Goal: Task Accomplishment & Management: Complete application form

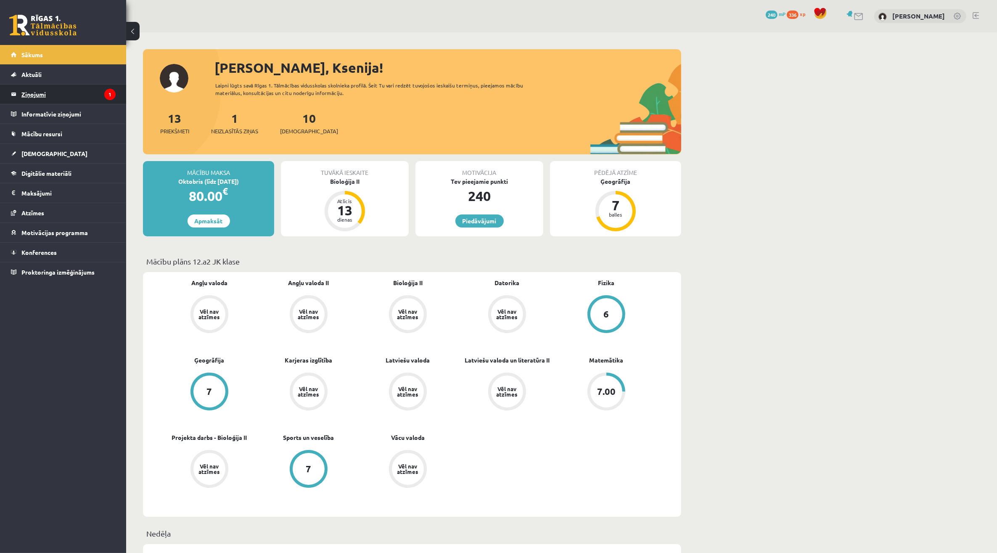
click at [46, 90] on legend "Ziņojumi 1" at bounding box center [68, 94] width 94 height 19
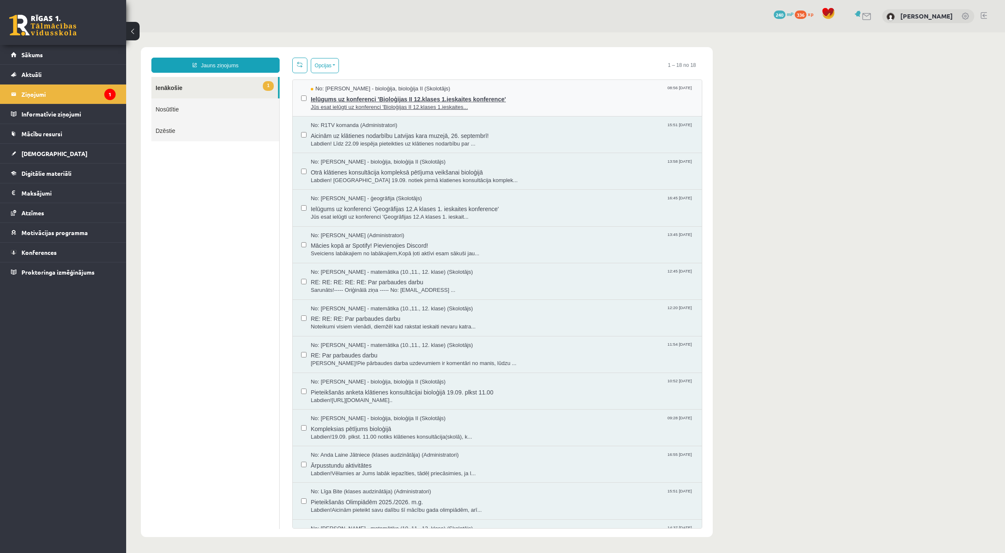
click at [402, 100] on span "Ielūgums uz konferenci 'Bioloģijas II 12.klases 1.ieskaites konference'" at bounding box center [502, 98] width 383 height 11
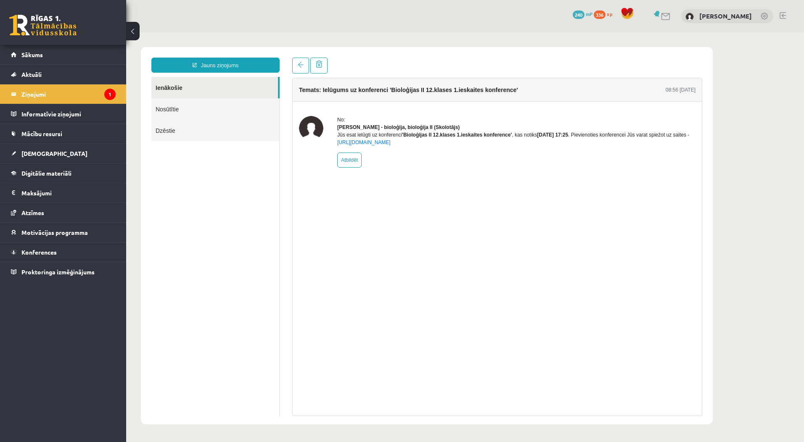
drag, startPoint x: 946, startPoint y: 41, endPoint x: 452, endPoint y: 203, distance: 519.4
click at [452, 203] on div "Temats: Ielūgums uz konferenci 'Bioloģijas II 12.klases 1.ieskaites konference'…" at bounding box center [497, 247] width 410 height 338
click at [90, 83] on link "Aktuāli" at bounding box center [63, 74] width 105 height 19
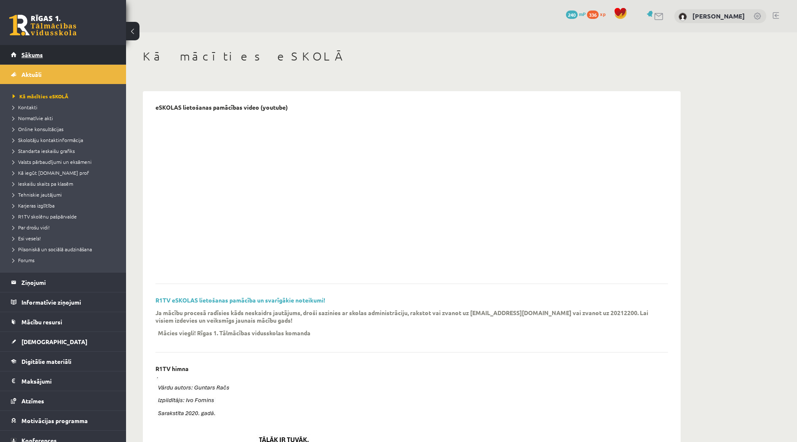
click at [79, 52] on link "Sākums" at bounding box center [63, 54] width 105 height 19
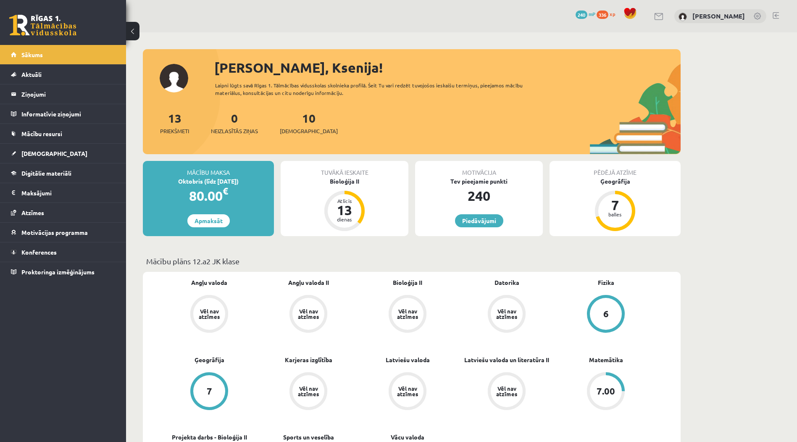
click at [432, 290] on div "Bioloģija II Vēl nav atzīmes" at bounding box center [407, 306] width 99 height 56
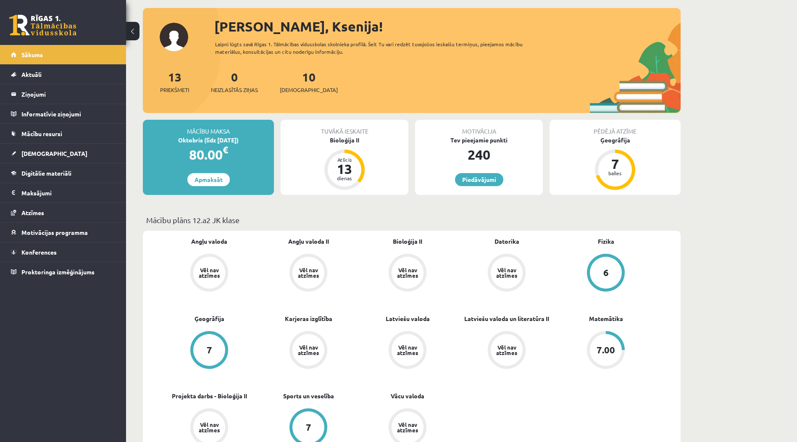
scroll to position [56, 0]
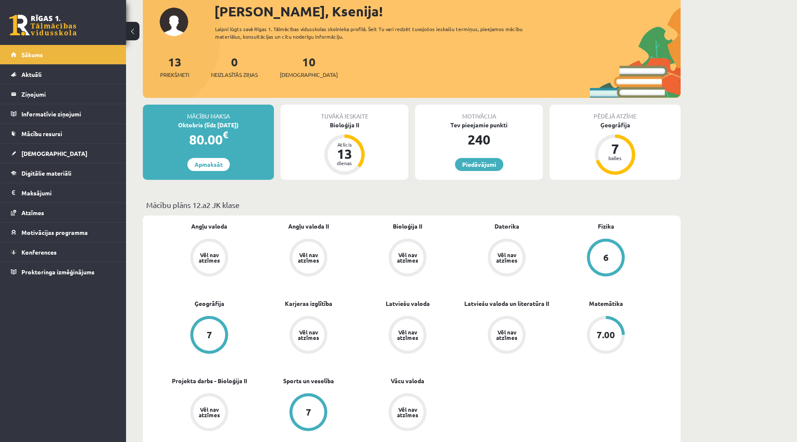
click at [463, 270] on link "Vēl nav atzīmes" at bounding box center [506, 259] width 99 height 40
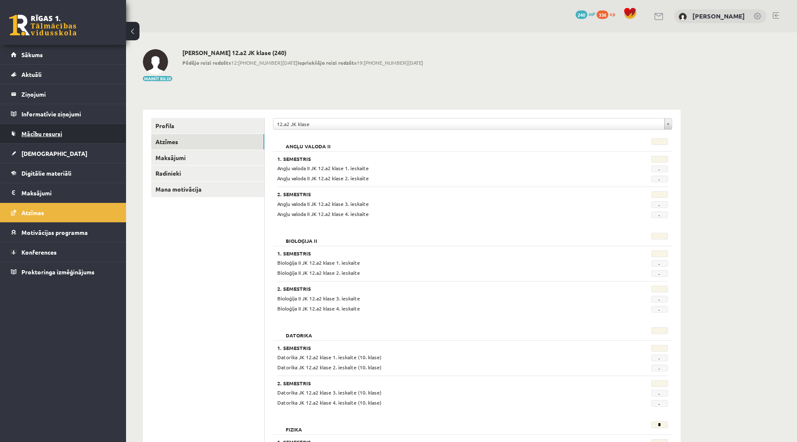
click at [63, 137] on link "Mācību resursi" at bounding box center [63, 133] width 105 height 19
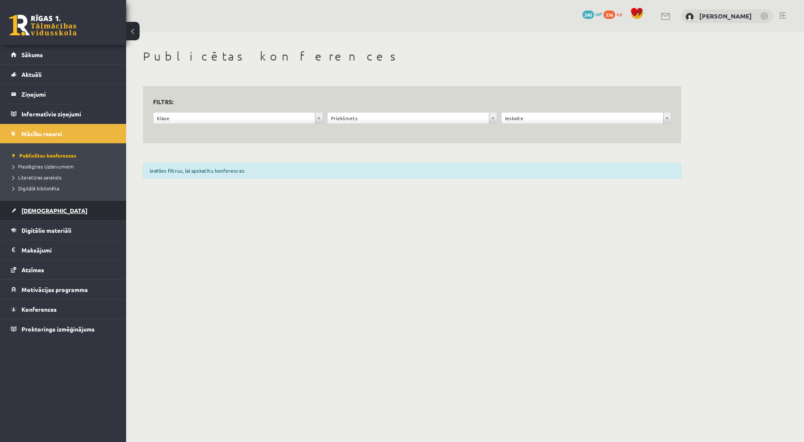
click at [54, 210] on link "[DEMOGRAPHIC_DATA]" at bounding box center [63, 210] width 105 height 19
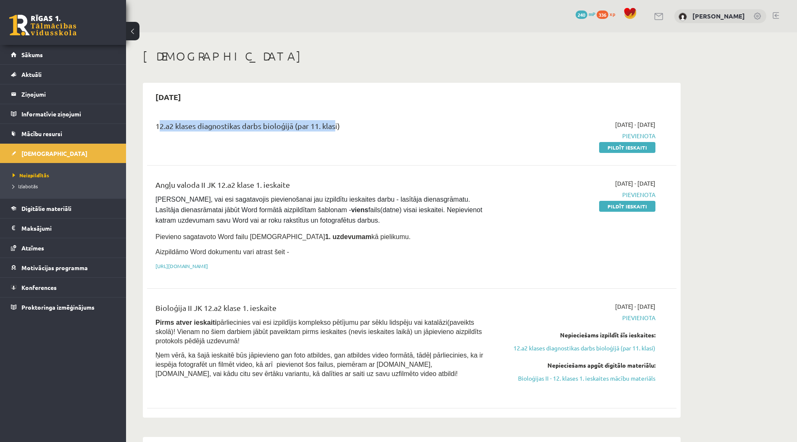
drag, startPoint x: 153, startPoint y: 123, endPoint x: 333, endPoint y: 124, distance: 179.9
click at [333, 124] on div "12.a2 klases diagnostikas darbs bioloģijā (par 11. klasi)" at bounding box center [320, 136] width 342 height 32
drag, startPoint x: 333, startPoint y: 124, endPoint x: 411, endPoint y: 132, distance: 78.2
click at [411, 132] on div "12.a2 klases diagnostikas darbs bioloģijā (par 11. klasi)" at bounding box center [320, 128] width 329 height 16
drag, startPoint x: 640, startPoint y: 147, endPoint x: 441, endPoint y: 24, distance: 233.9
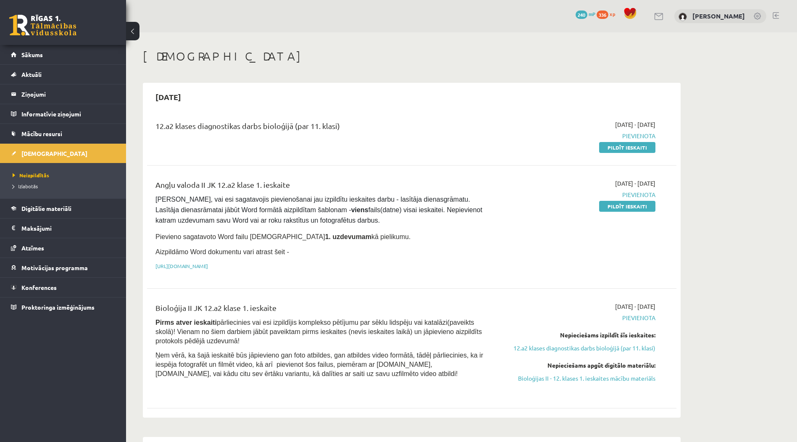
click at [640, 147] on link "Pildīt ieskaiti" at bounding box center [627, 147] width 56 height 11
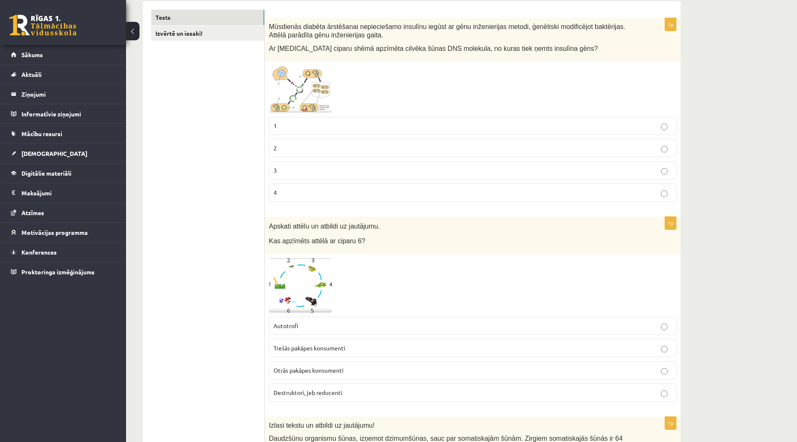
scroll to position [126, 0]
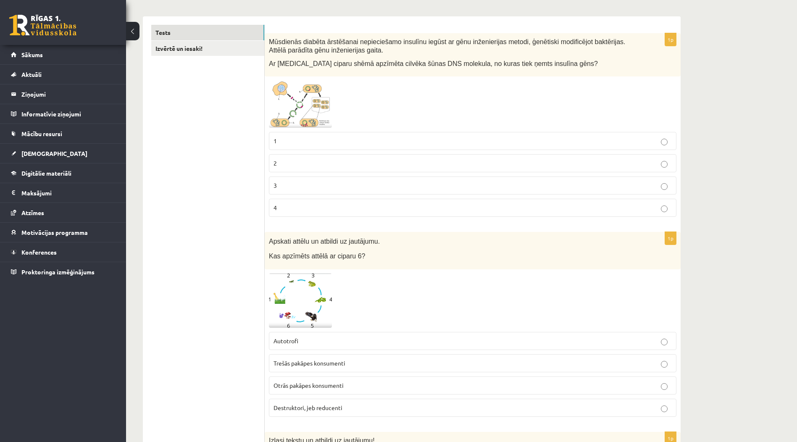
click at [329, 111] on img at bounding box center [300, 104] width 63 height 47
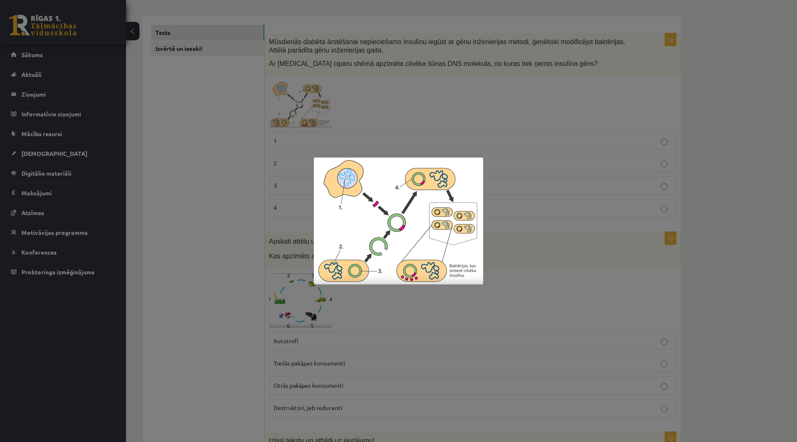
click at [366, 132] on div at bounding box center [398, 221] width 797 height 442
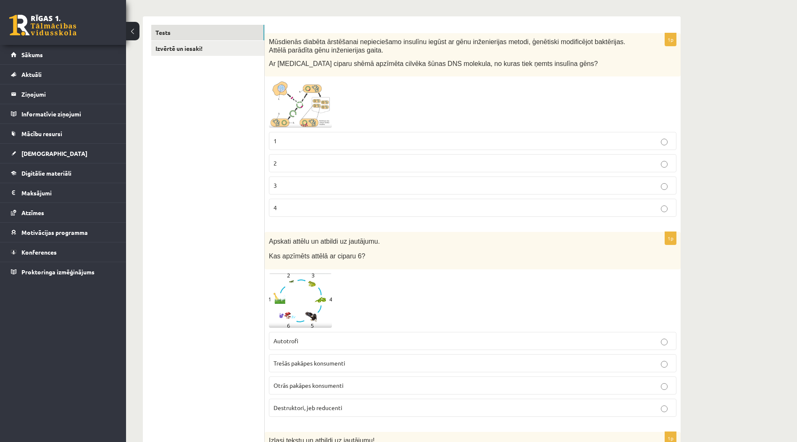
click at [276, 98] on img at bounding box center [300, 104] width 63 height 47
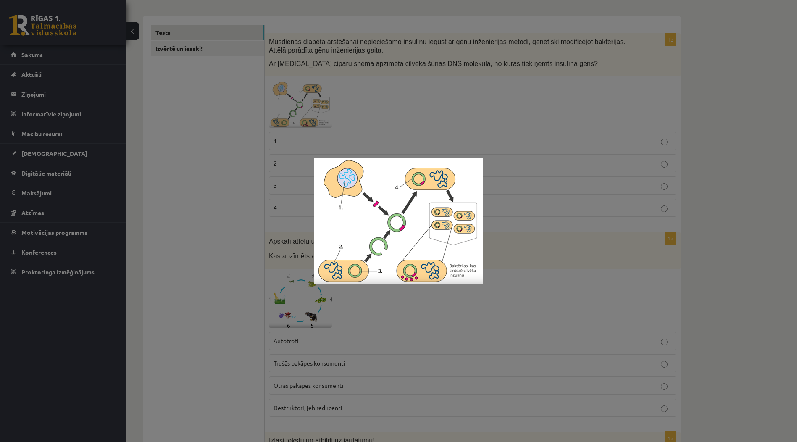
click at [506, 319] on div at bounding box center [398, 221] width 797 height 442
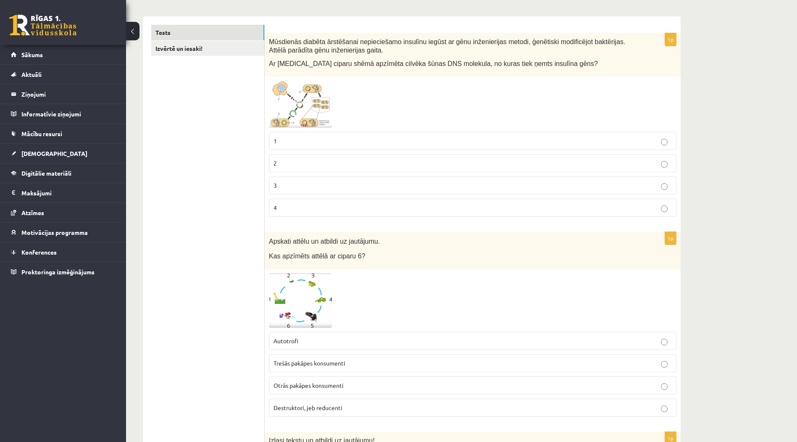
click at [475, 135] on label "1" at bounding box center [473, 141] width 408 height 18
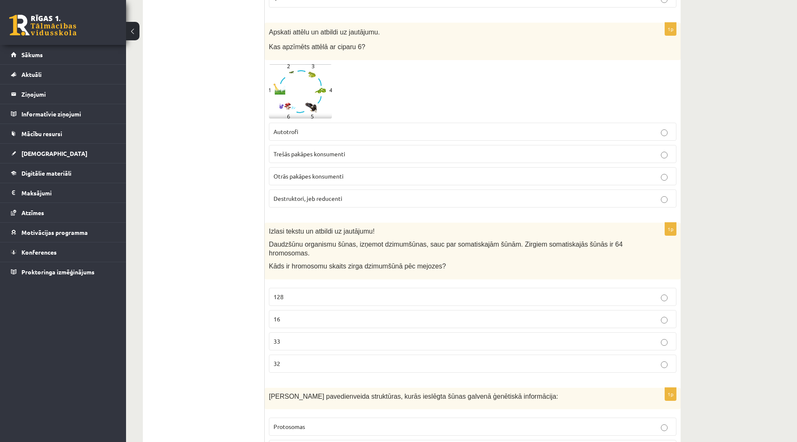
scroll to position [336, 0]
click at [329, 90] on img at bounding box center [300, 90] width 63 height 54
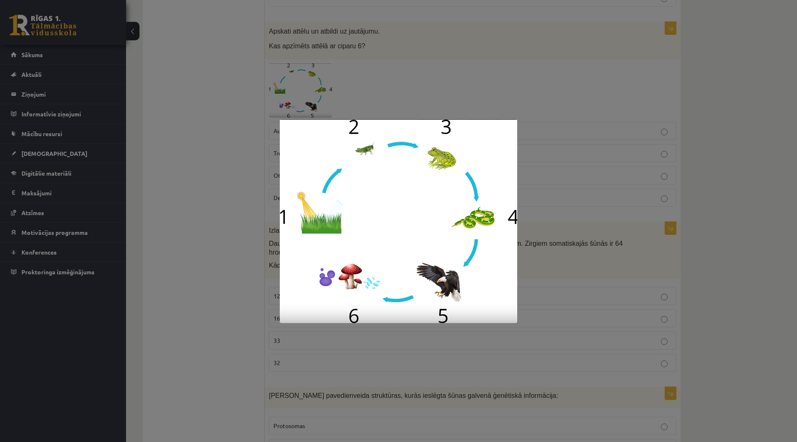
click at [548, 119] on div at bounding box center [398, 221] width 797 height 442
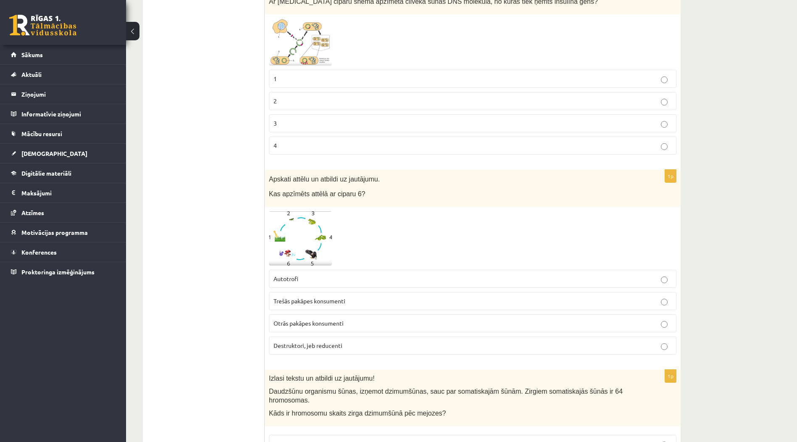
scroll to position [168, 0]
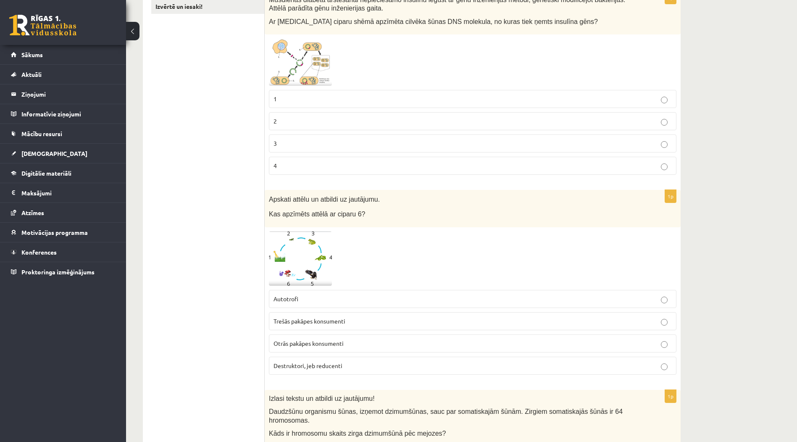
click at [301, 257] on span at bounding box center [300, 251] width 13 height 13
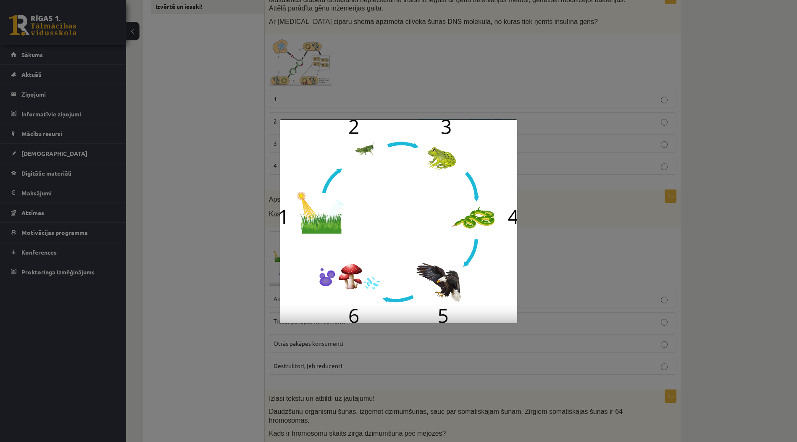
click at [614, 307] on div at bounding box center [398, 221] width 797 height 442
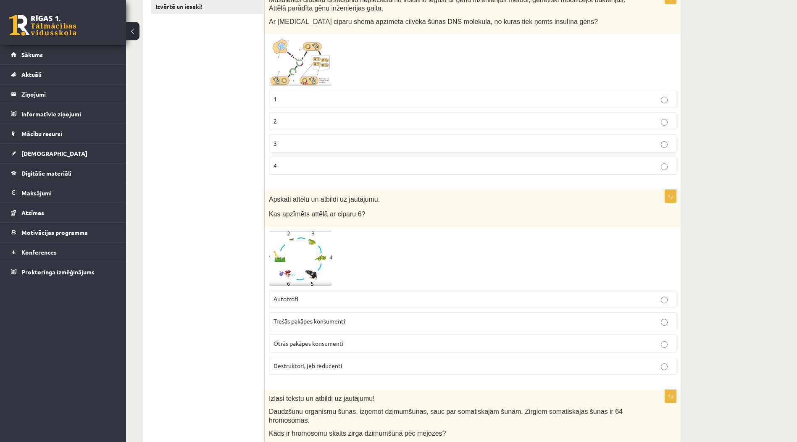
click at [304, 268] on img at bounding box center [300, 259] width 63 height 54
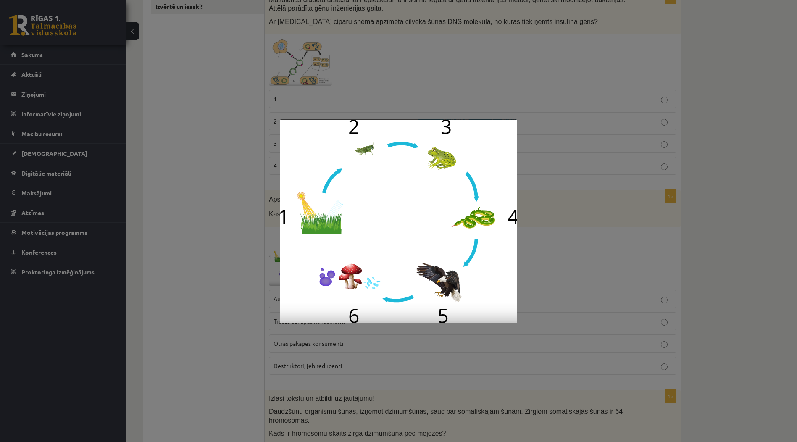
click at [573, 199] on div at bounding box center [398, 221] width 797 height 442
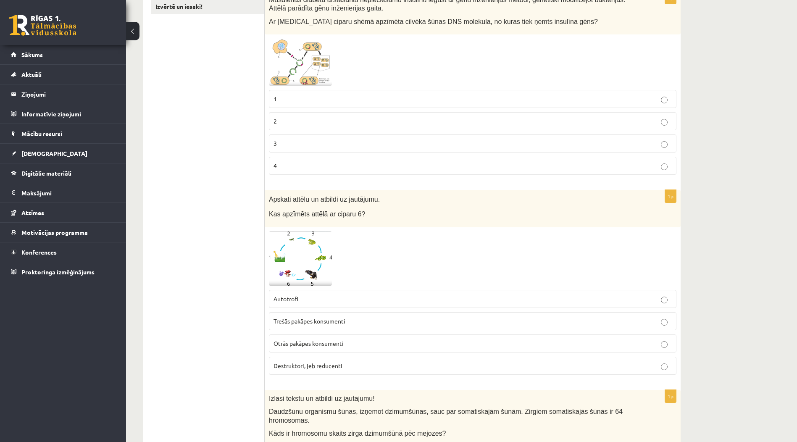
click at [403, 366] on p "Destruktori, jeb reducenti" at bounding box center [473, 366] width 399 height 9
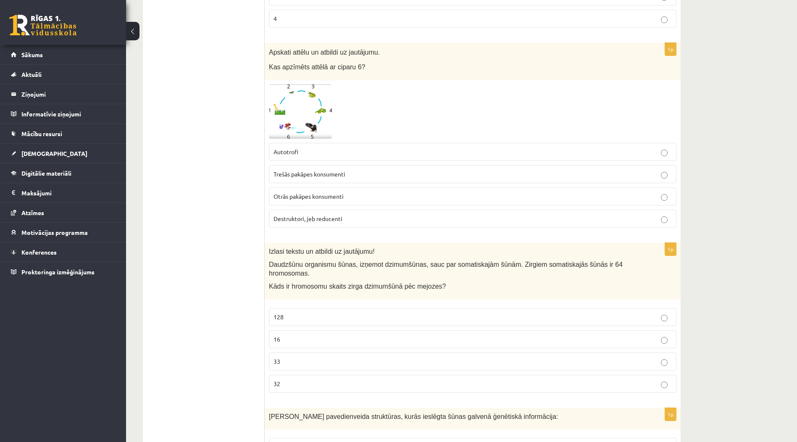
scroll to position [294, 0]
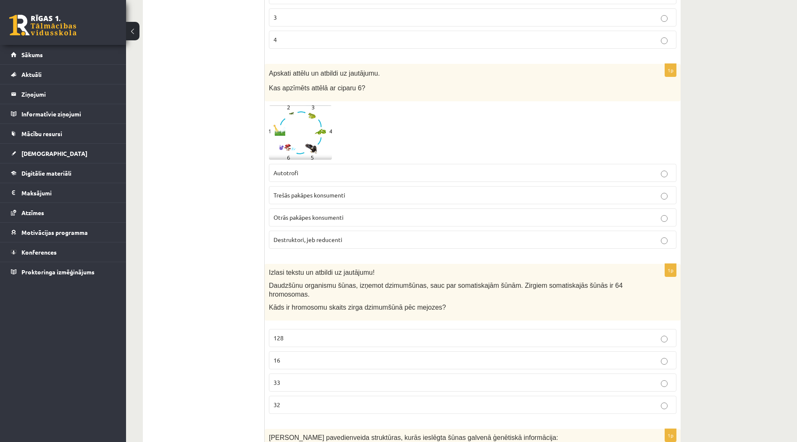
click at [312, 129] on img at bounding box center [300, 133] width 63 height 54
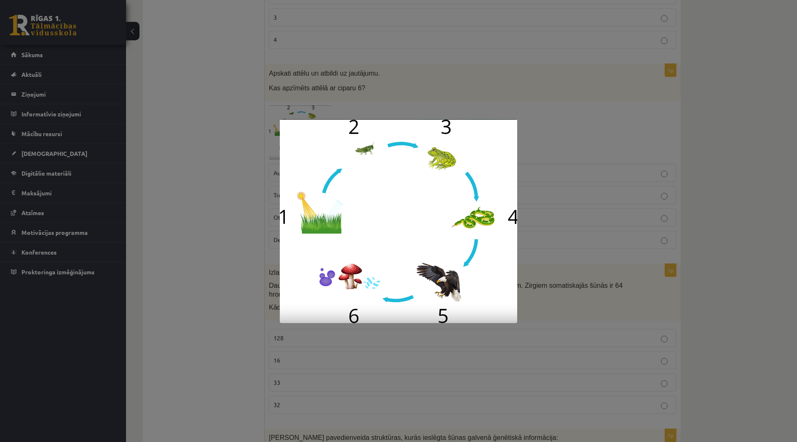
click at [592, 263] on div at bounding box center [398, 221] width 797 height 442
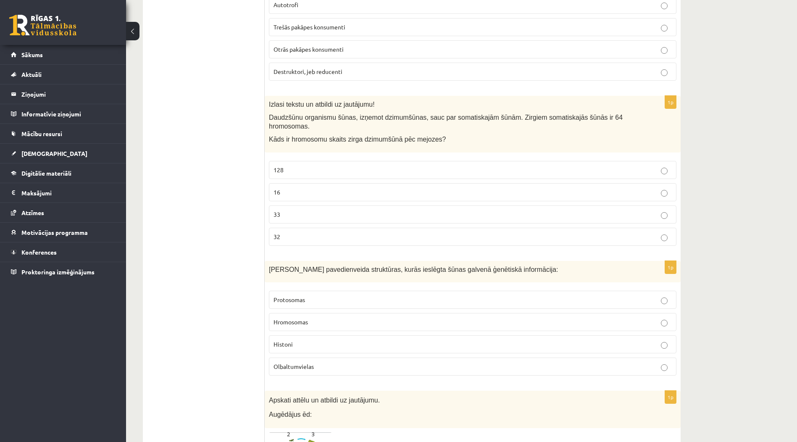
scroll to position [504, 0]
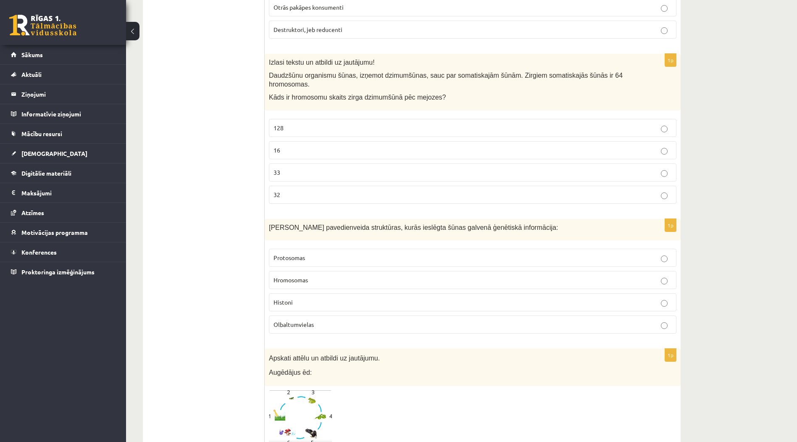
click at [334, 192] on label "32" at bounding box center [473, 195] width 408 height 18
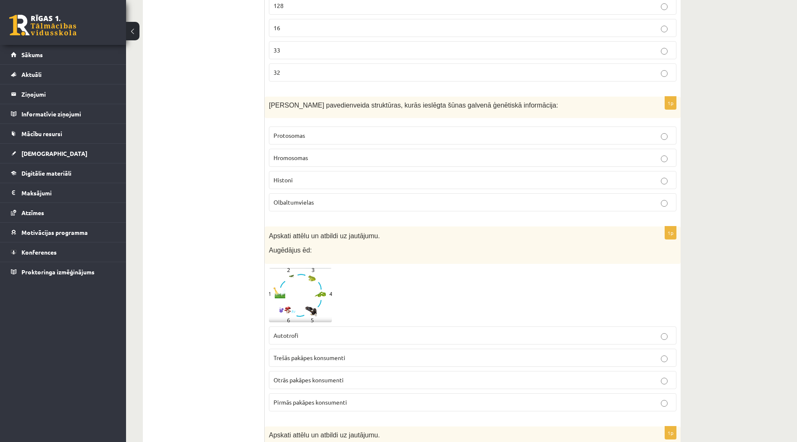
scroll to position [673, 0]
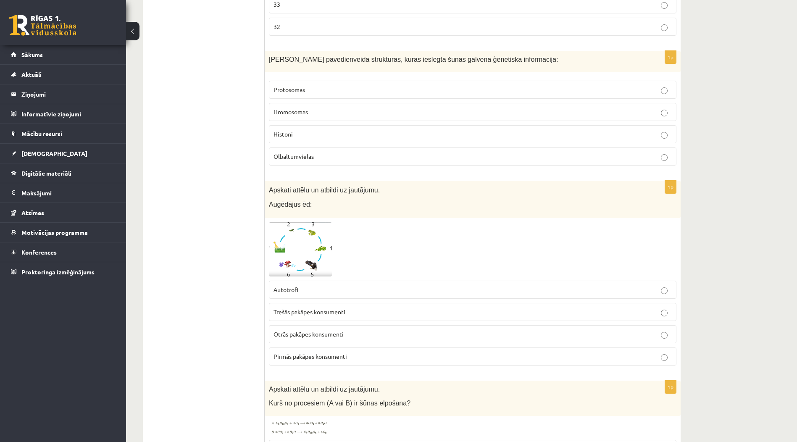
click at [340, 108] on p "Hromosomas" at bounding box center [473, 112] width 399 height 9
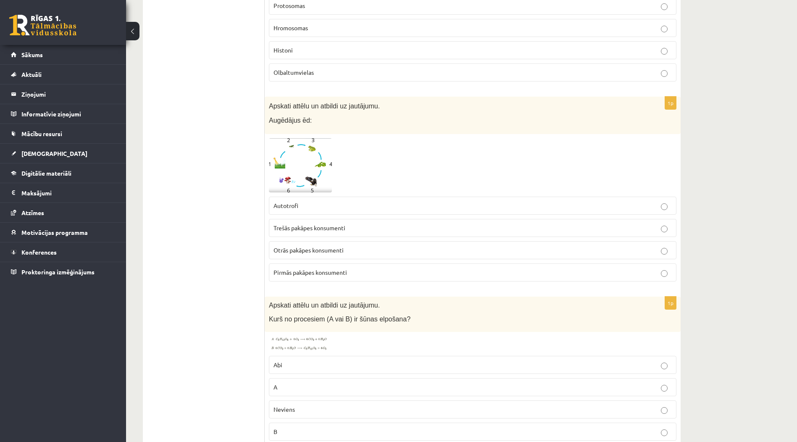
scroll to position [799, 0]
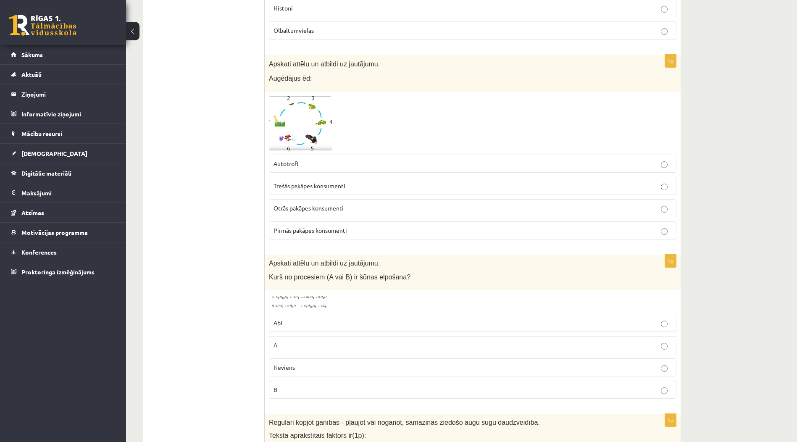
click at [333, 204] on span "Otrās pakāpes konsumenti" at bounding box center [309, 208] width 70 height 8
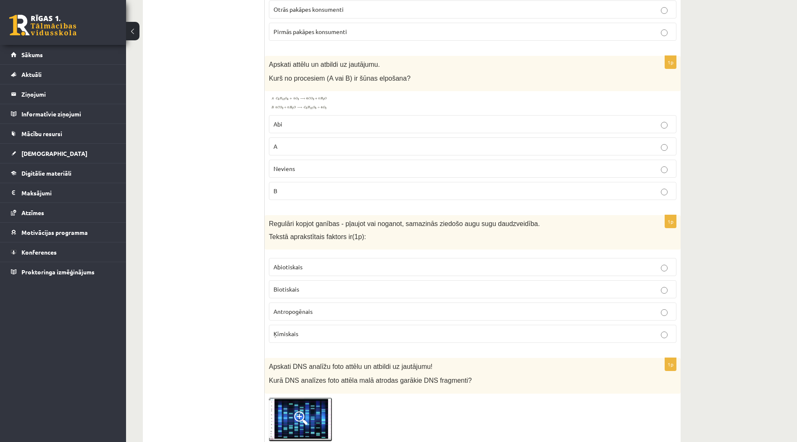
scroll to position [1009, 0]
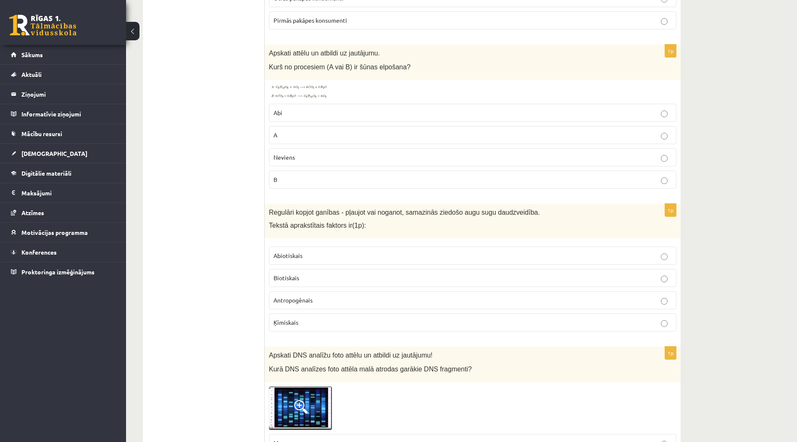
click at [280, 84] on img at bounding box center [300, 91] width 63 height 15
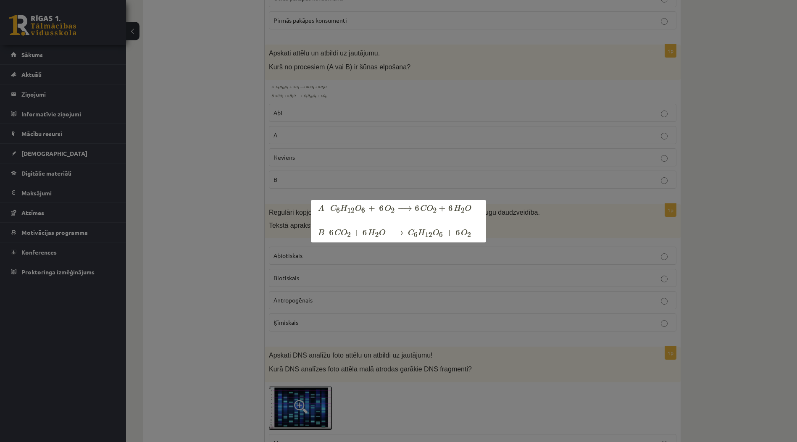
click at [665, 195] on div at bounding box center [398, 221] width 797 height 442
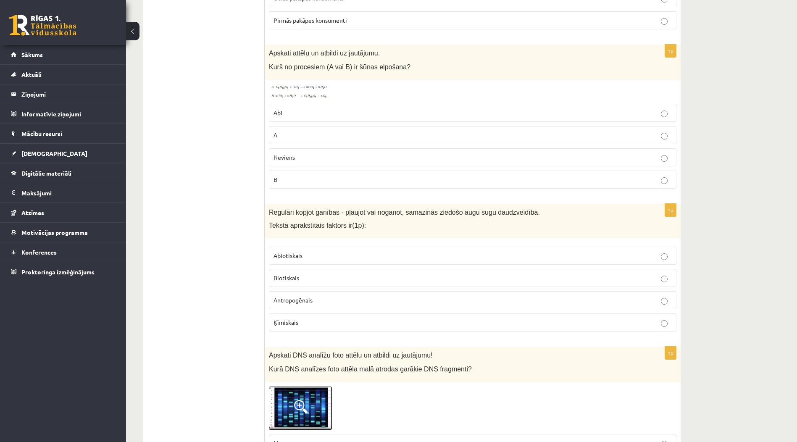
click at [491, 131] on p "A" at bounding box center [473, 135] width 399 height 9
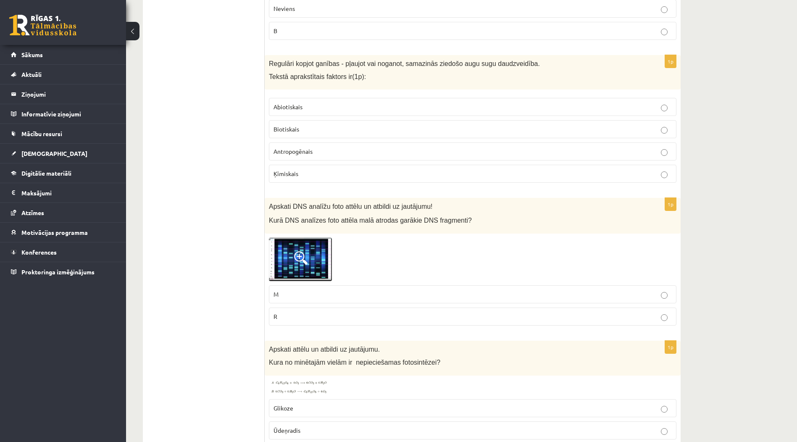
scroll to position [1177, 0]
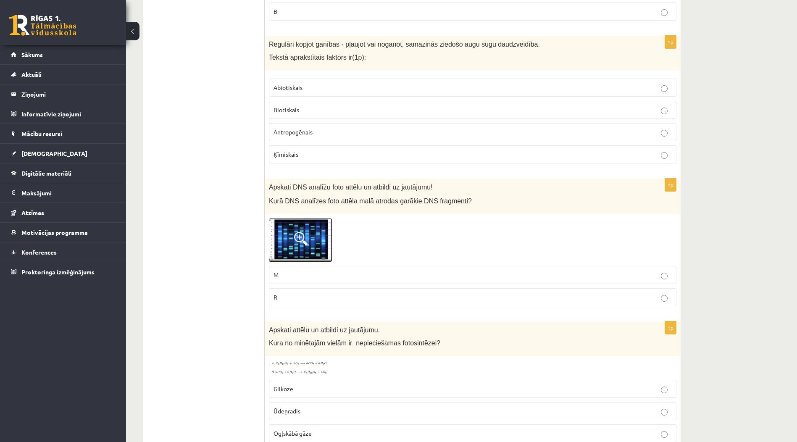
click at [309, 220] on img at bounding box center [300, 241] width 63 height 44
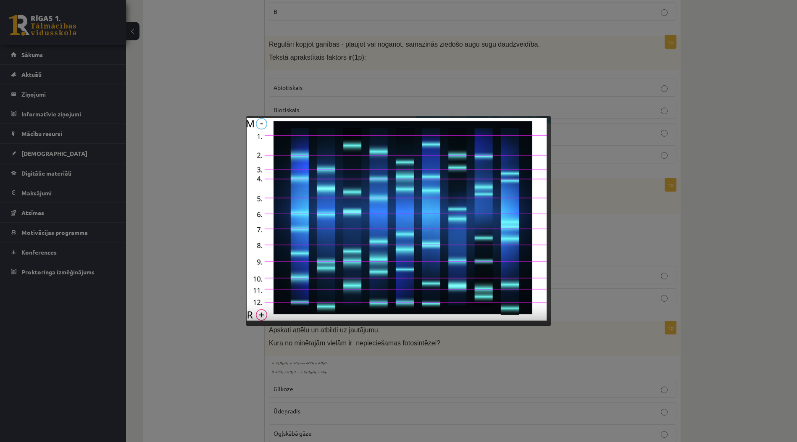
click at [619, 253] on div at bounding box center [398, 221] width 797 height 442
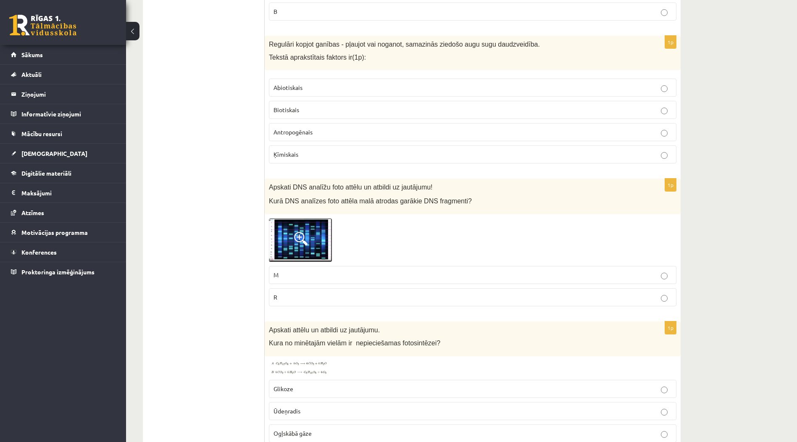
click at [319, 240] on img at bounding box center [300, 241] width 63 height 44
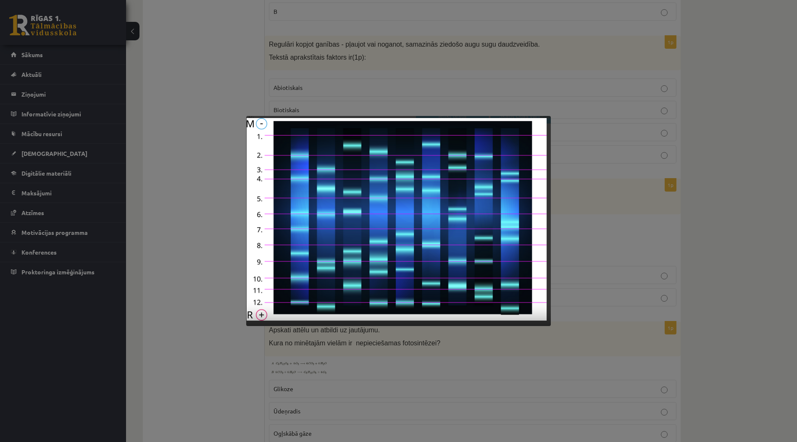
click at [633, 251] on div at bounding box center [398, 221] width 797 height 442
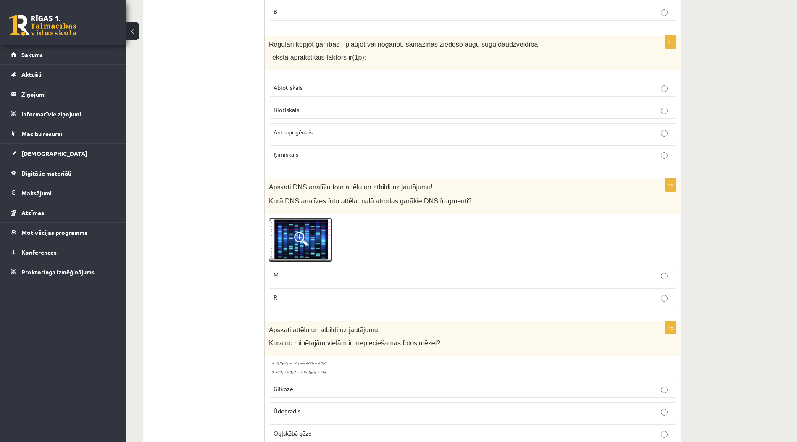
click at [323, 240] on img at bounding box center [300, 241] width 63 height 44
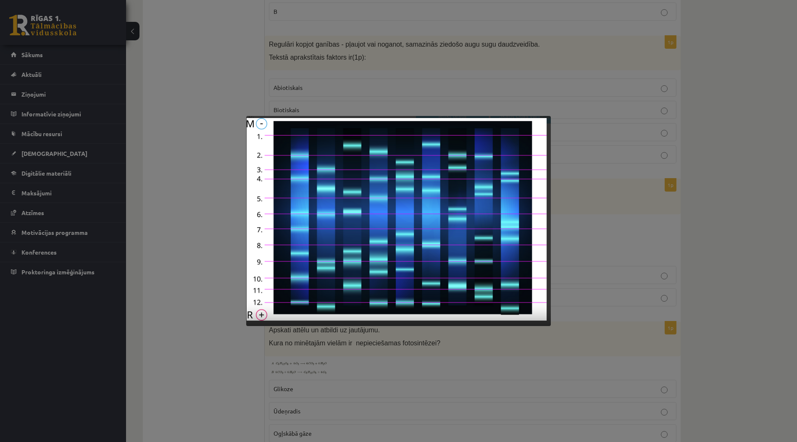
click at [578, 262] on div at bounding box center [398, 221] width 797 height 442
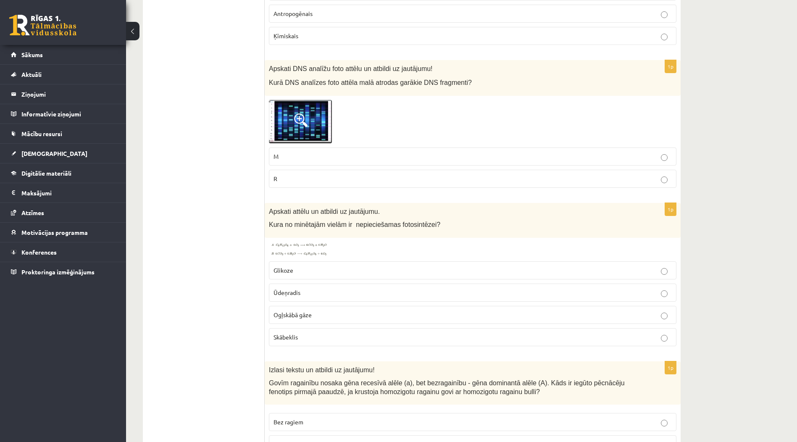
scroll to position [1345, 0]
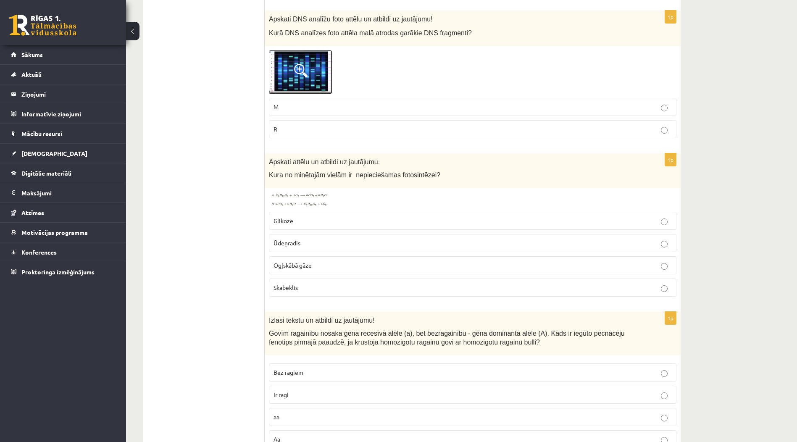
click at [297, 50] on img at bounding box center [300, 72] width 63 height 44
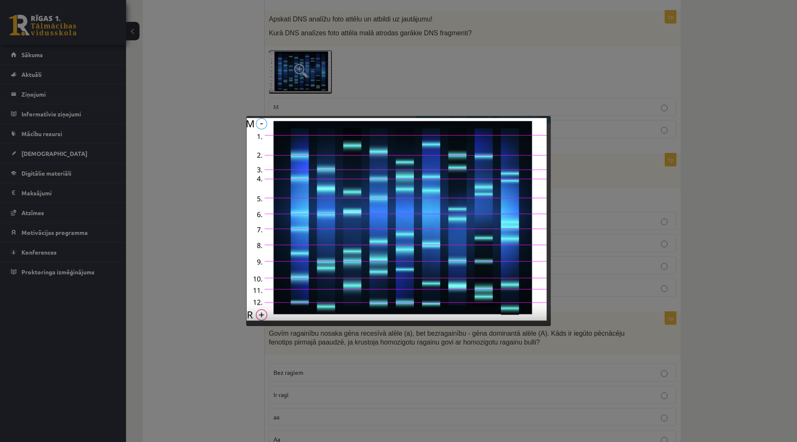
click at [502, 96] on div at bounding box center [398, 221] width 797 height 442
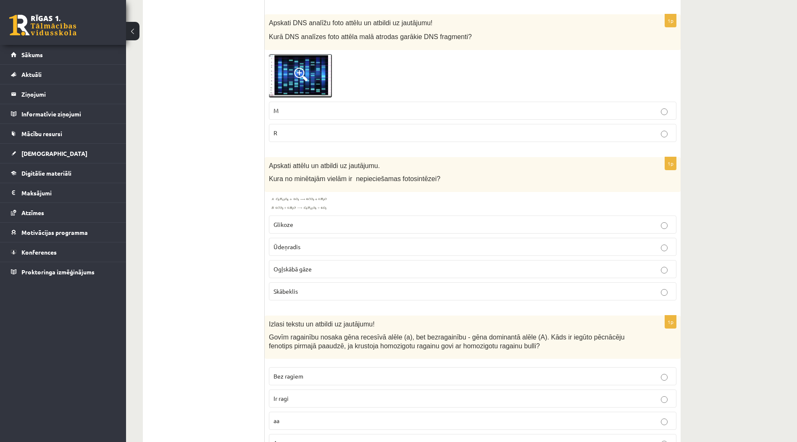
scroll to position [1351, 0]
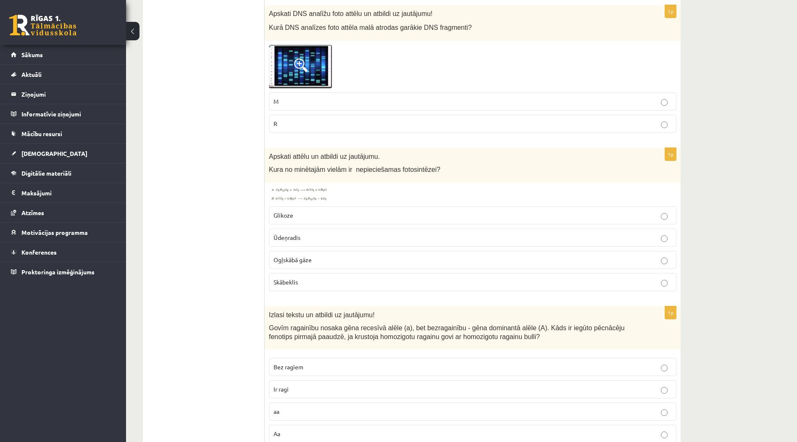
click at [321, 62] on img at bounding box center [300, 67] width 63 height 44
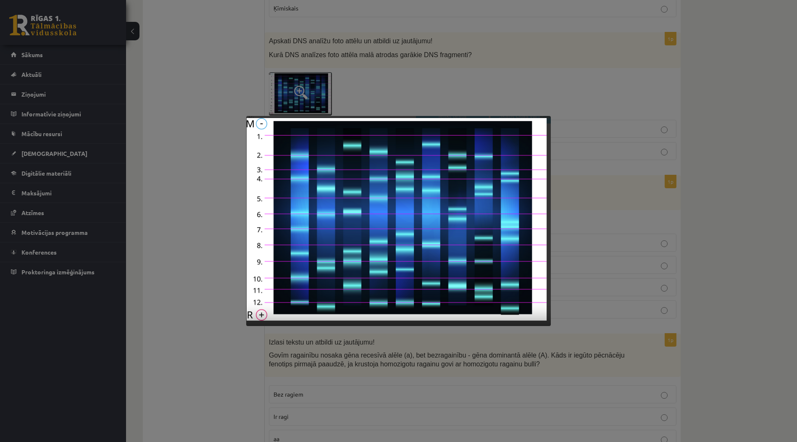
scroll to position [1309, 0]
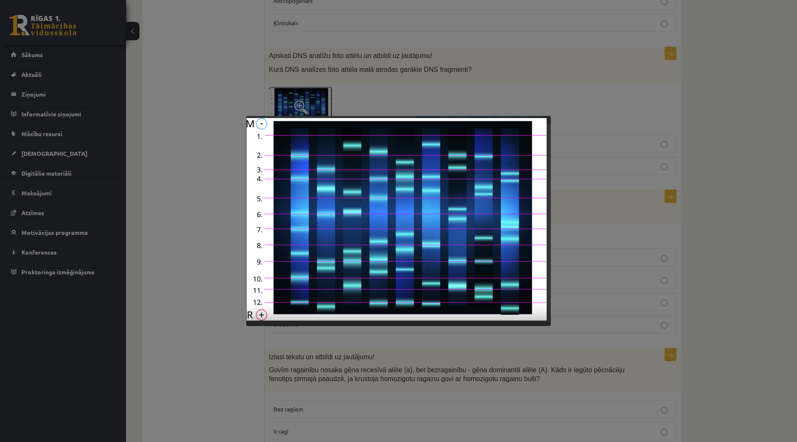
drag, startPoint x: 492, startPoint y: 105, endPoint x: 486, endPoint y: 98, distance: 9.2
click at [493, 95] on div at bounding box center [398, 221] width 797 height 442
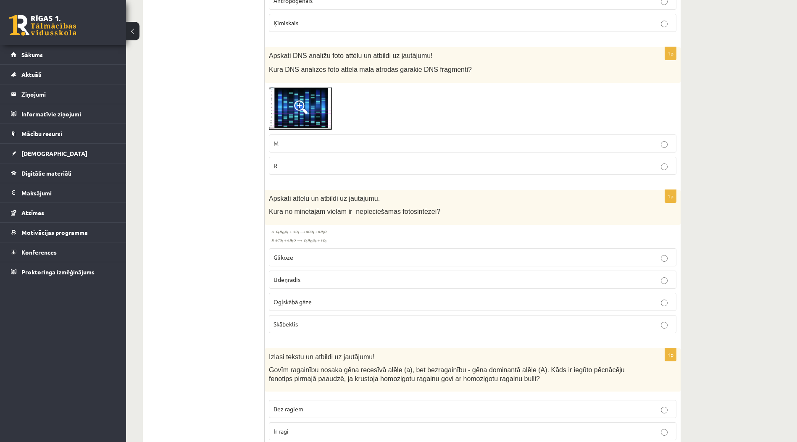
click at [341, 139] on p "M" at bounding box center [473, 143] width 399 height 9
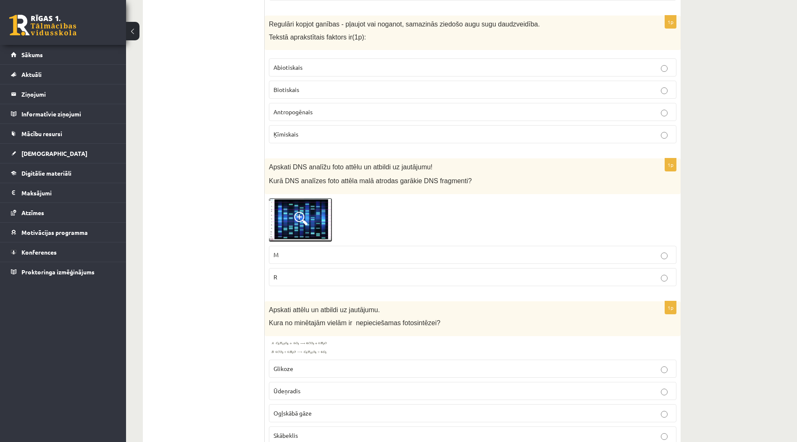
scroll to position [1183, 0]
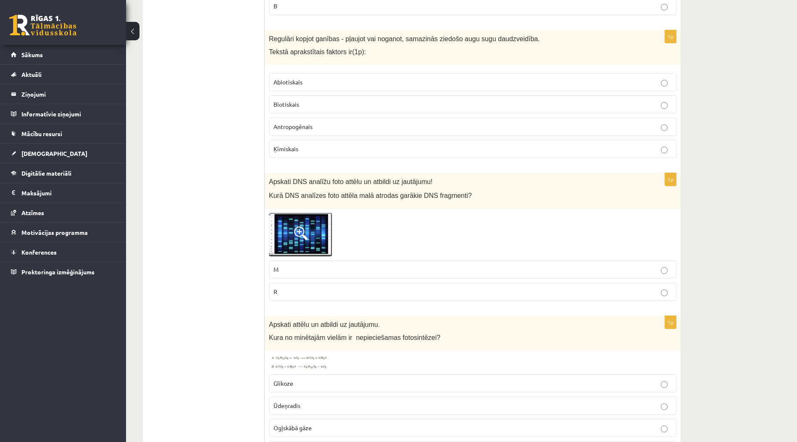
click at [315, 225] on img at bounding box center [300, 235] width 63 height 44
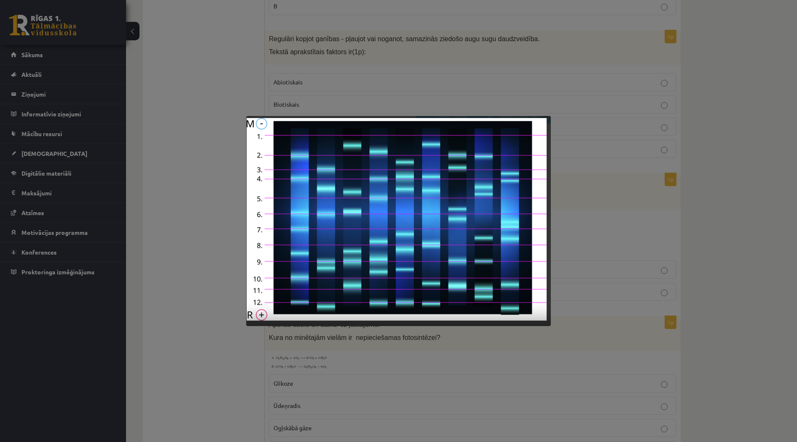
click at [590, 205] on div at bounding box center [398, 221] width 797 height 442
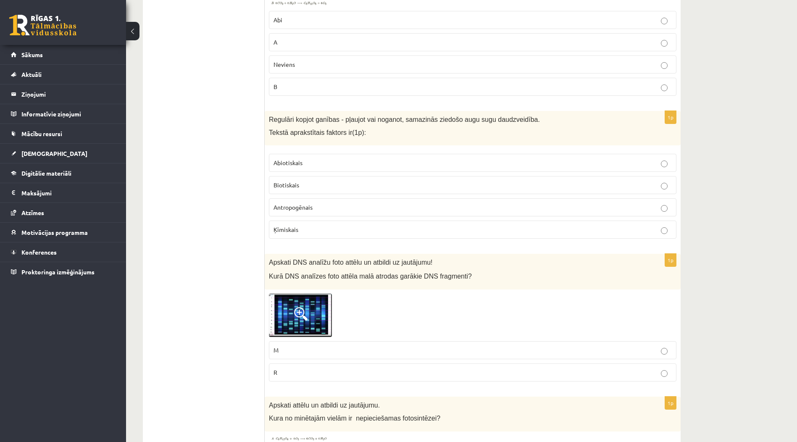
scroll to position [1099, 0]
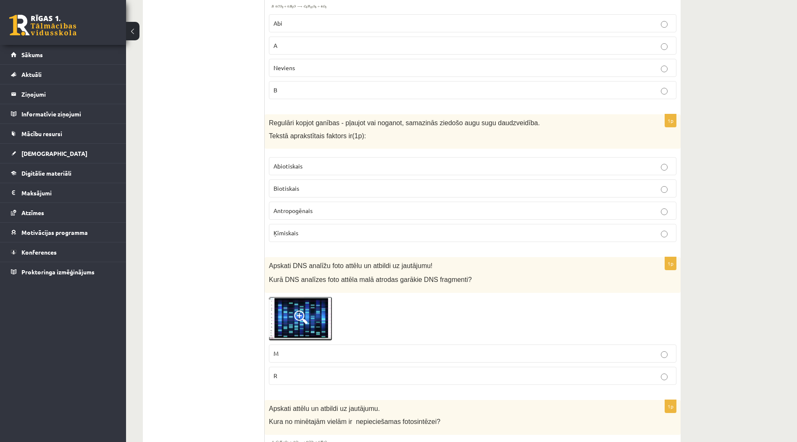
click at [340, 207] on p "Antropogēnais" at bounding box center [473, 210] width 399 height 9
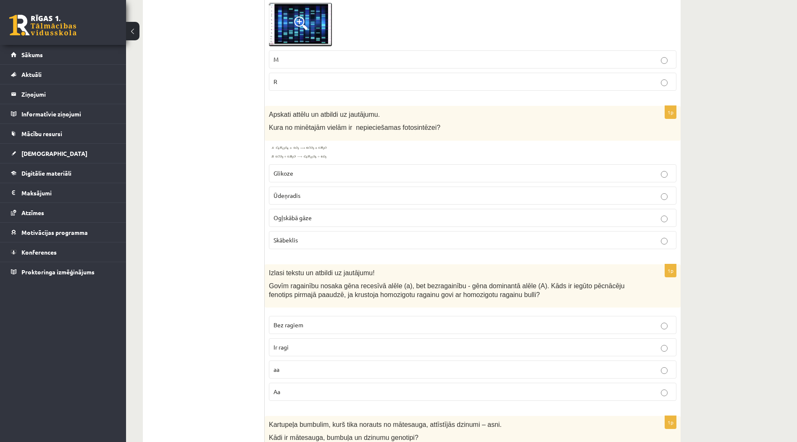
scroll to position [1435, 0]
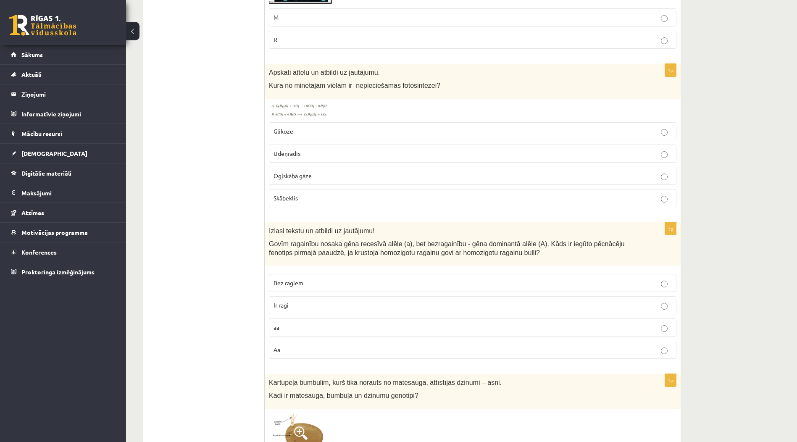
click at [325, 103] on img at bounding box center [300, 110] width 63 height 15
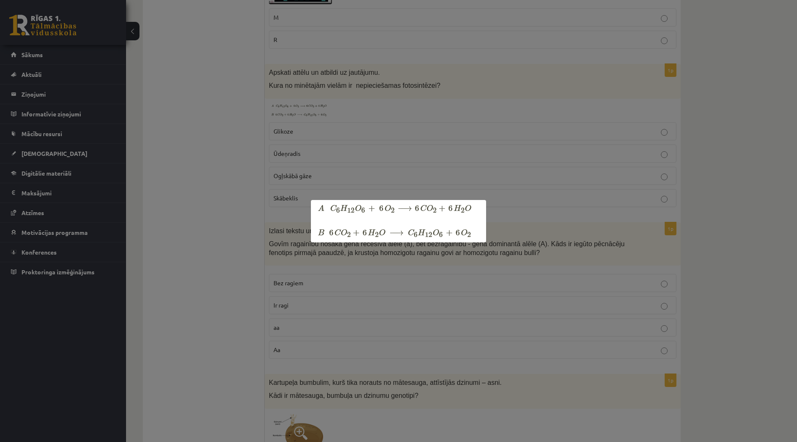
click at [661, 227] on div at bounding box center [398, 221] width 797 height 442
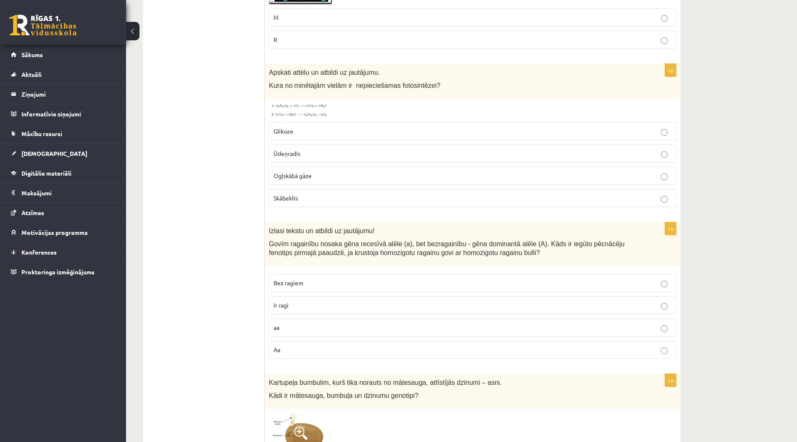
click at [369, 172] on label "Ogļskābā gāze" at bounding box center [473, 176] width 408 height 18
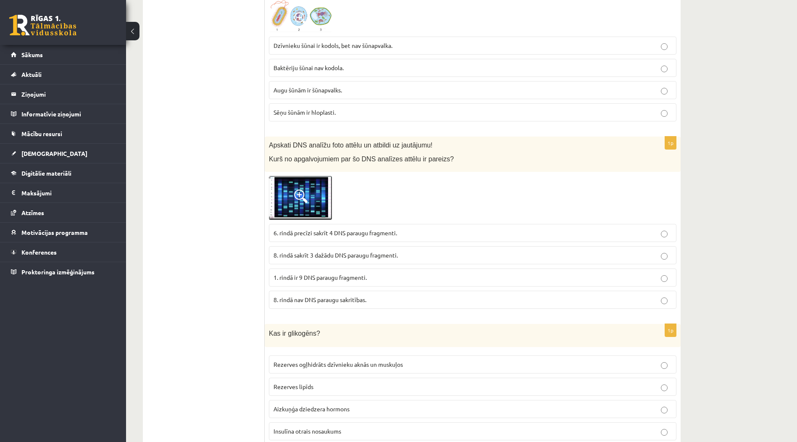
scroll to position [4172, 0]
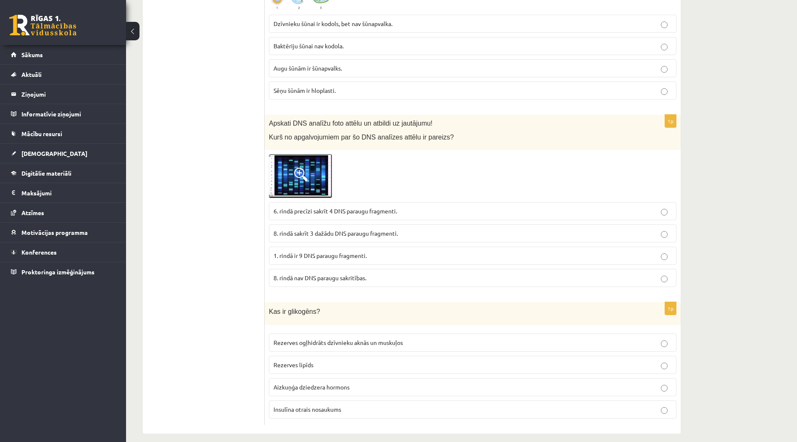
click at [512, 338] on p "Rezerves ogļhidrāts dzīvnieku aknās un muskuļos" at bounding box center [473, 342] width 399 height 9
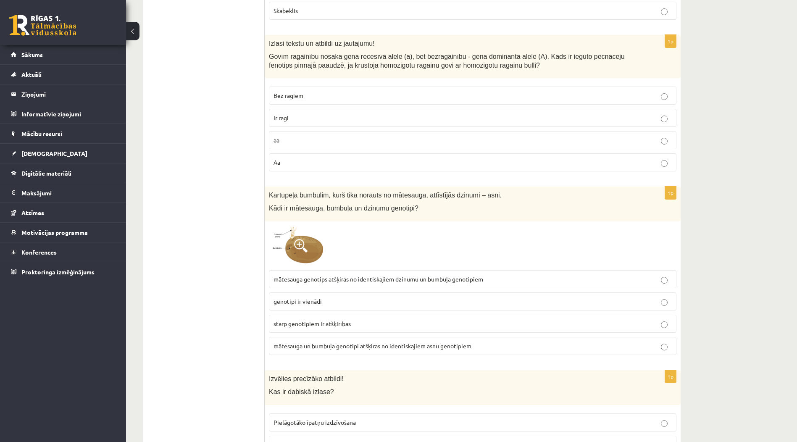
scroll to position [1607, 0]
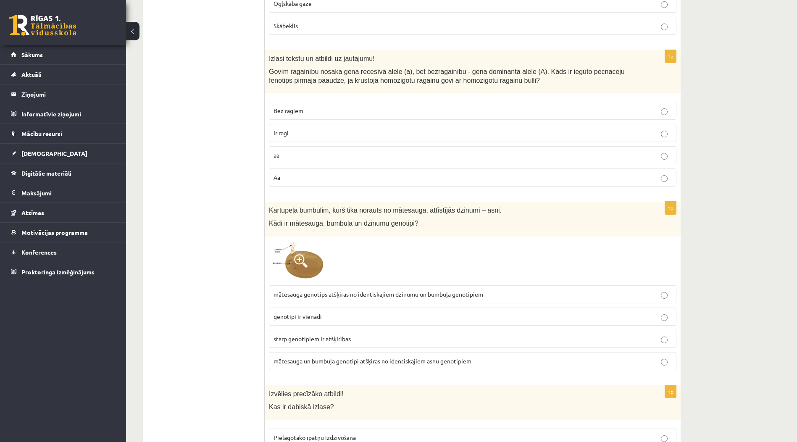
click at [382, 124] on label "Ir ragi" at bounding box center [473, 133] width 408 height 18
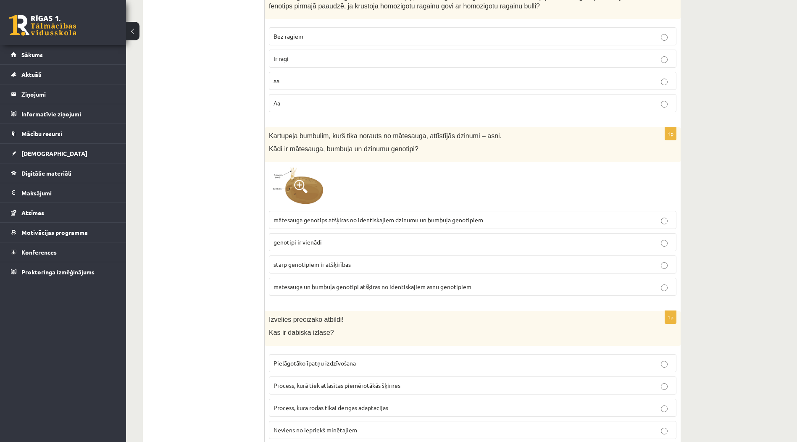
scroll to position [1724, 0]
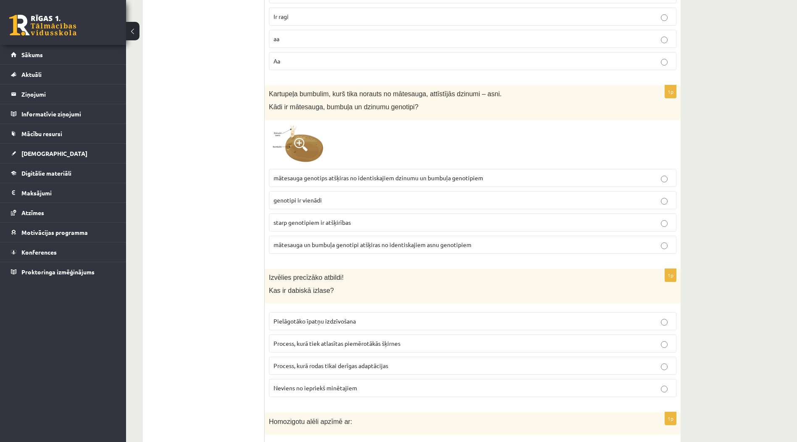
click at [374, 196] on p "genotipi ir vienādi" at bounding box center [473, 200] width 399 height 9
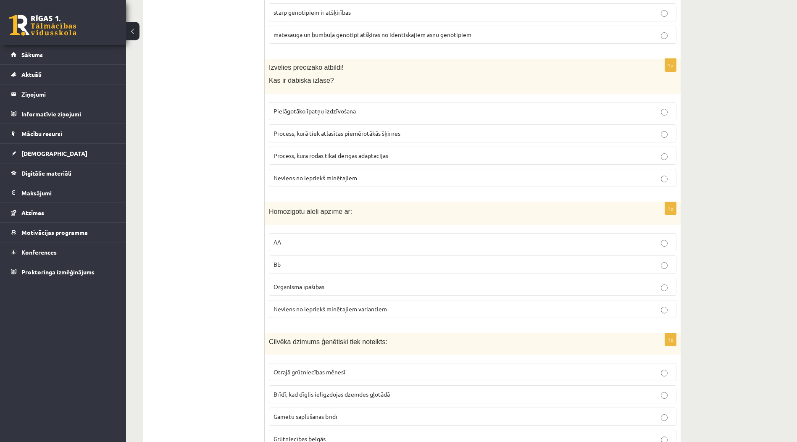
scroll to position [1976, 0]
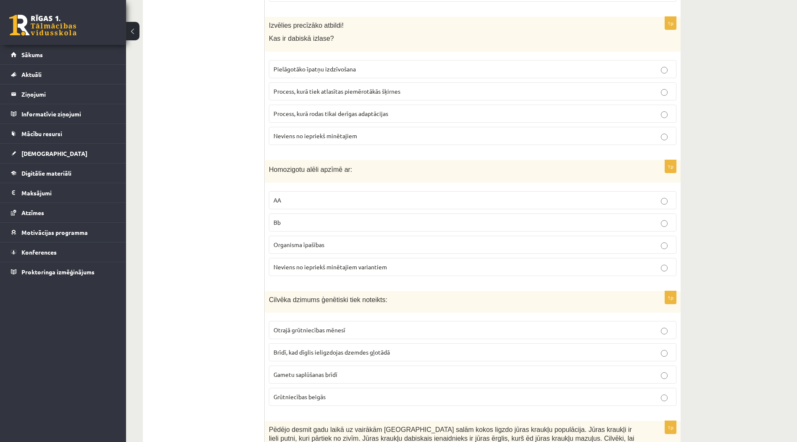
click at [510, 196] on p "AA" at bounding box center [473, 200] width 399 height 9
click at [429, 87] on label "Process, kurā tiek atlasītas piemērotākās šķirnes" at bounding box center [473, 91] width 408 height 18
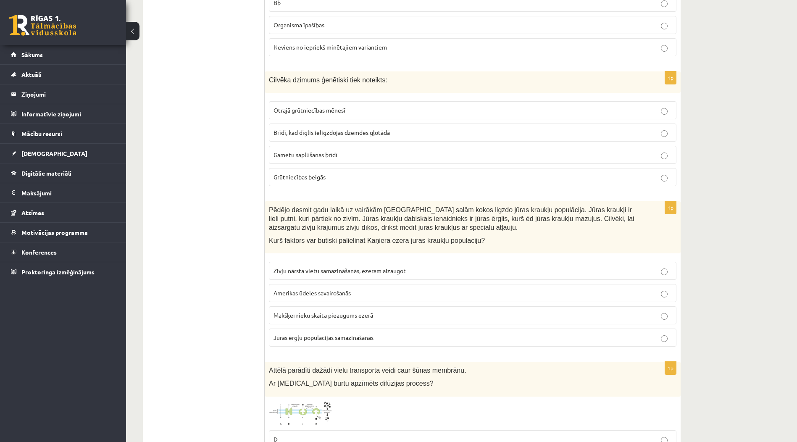
scroll to position [2238, 0]
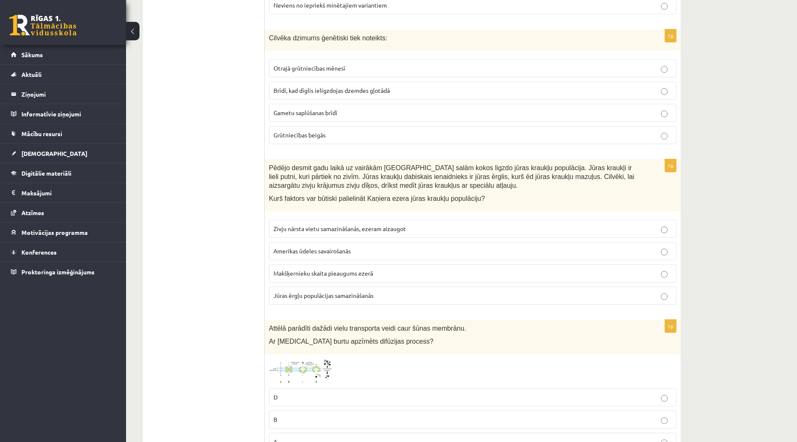
click at [354, 108] on p "Gametu saplūšanas brīdī" at bounding box center [473, 112] width 399 height 9
click at [360, 292] on span "Jūras ērgļu populācijas samazināšanās" at bounding box center [324, 296] width 100 height 8
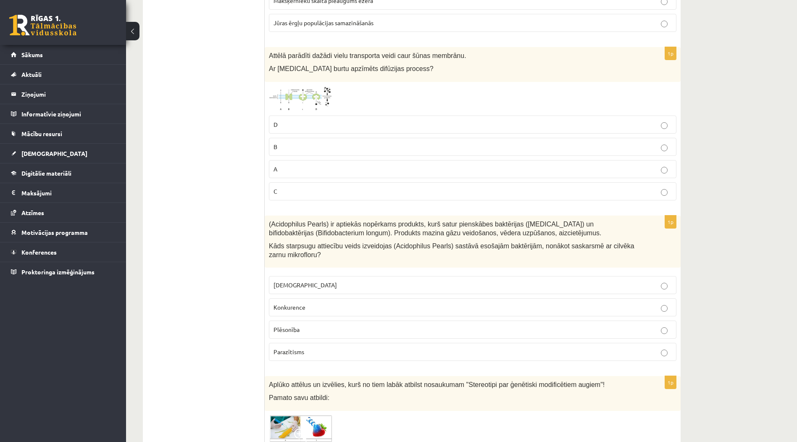
scroll to position [2490, 0]
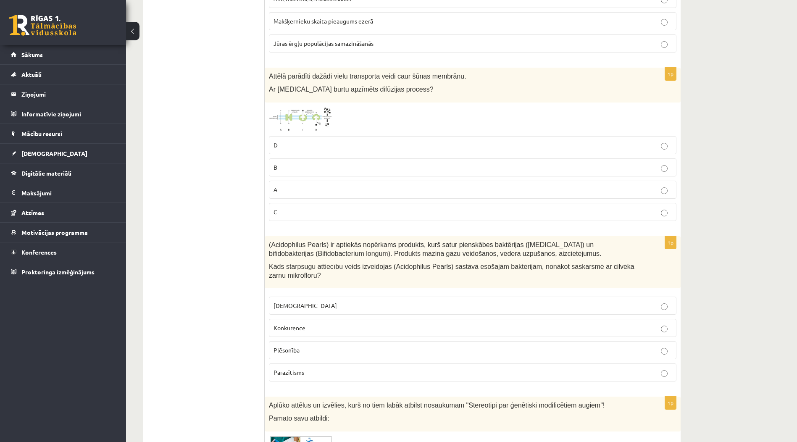
click at [325, 107] on img at bounding box center [300, 120] width 63 height 26
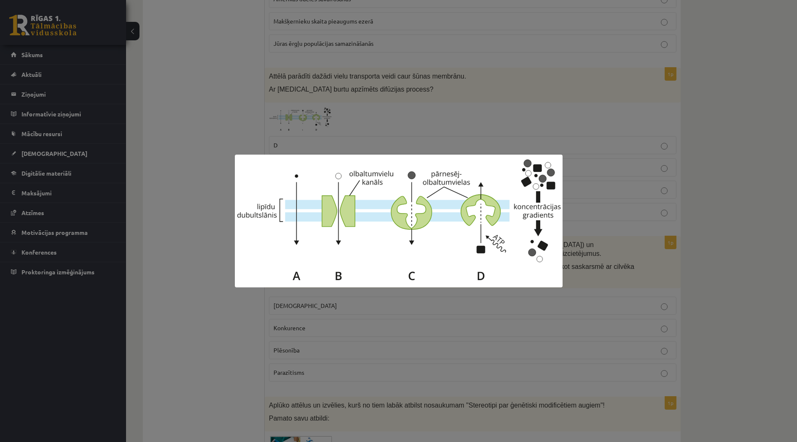
click at [324, 101] on div at bounding box center [398, 221] width 797 height 442
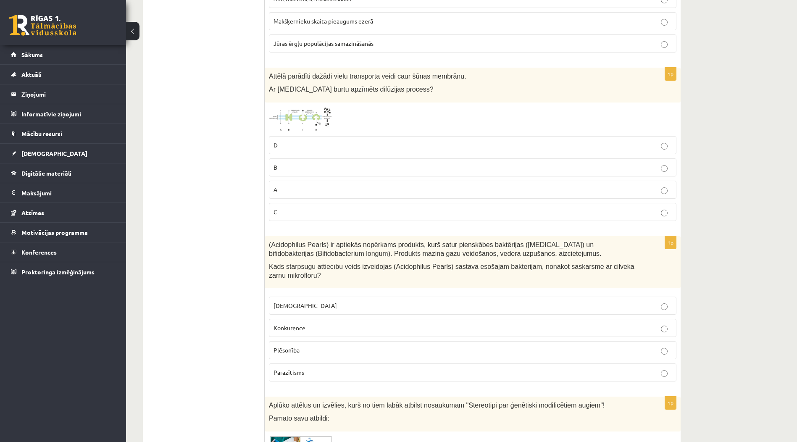
click at [290, 163] on p "B" at bounding box center [473, 167] width 399 height 9
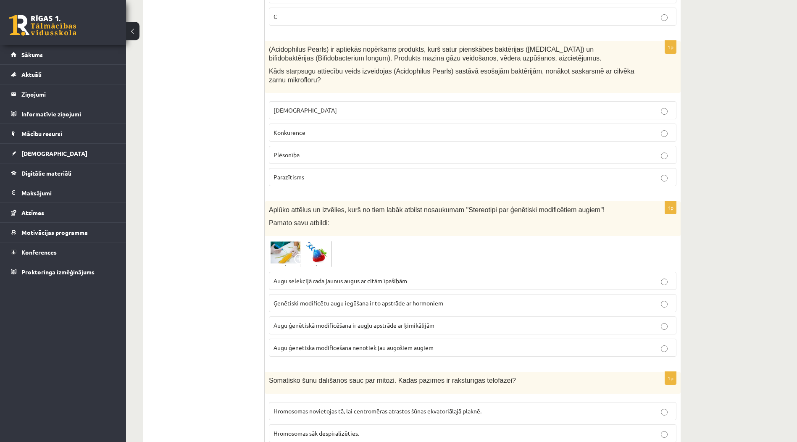
scroll to position [2700, 0]
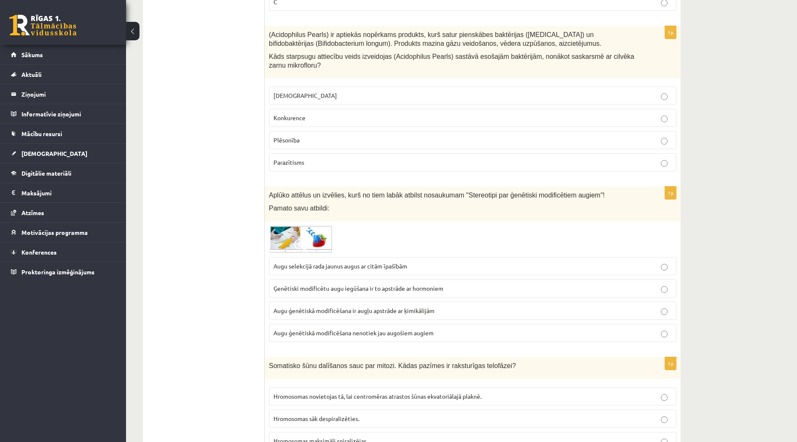
click at [314, 114] on label "Konkurence" at bounding box center [473, 118] width 408 height 18
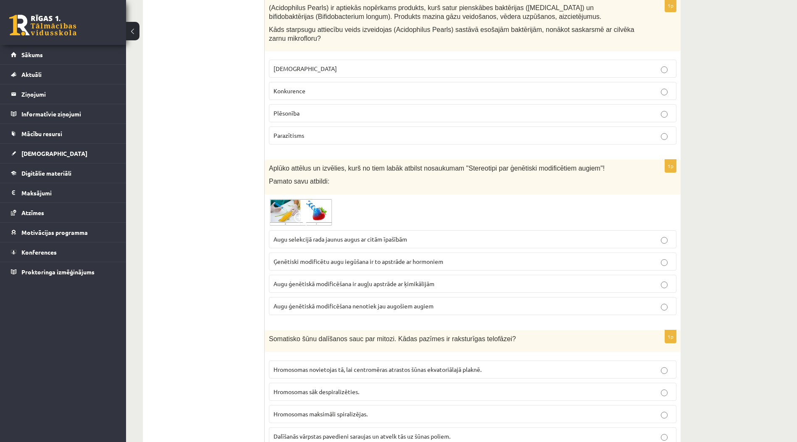
scroll to position [2784, 0]
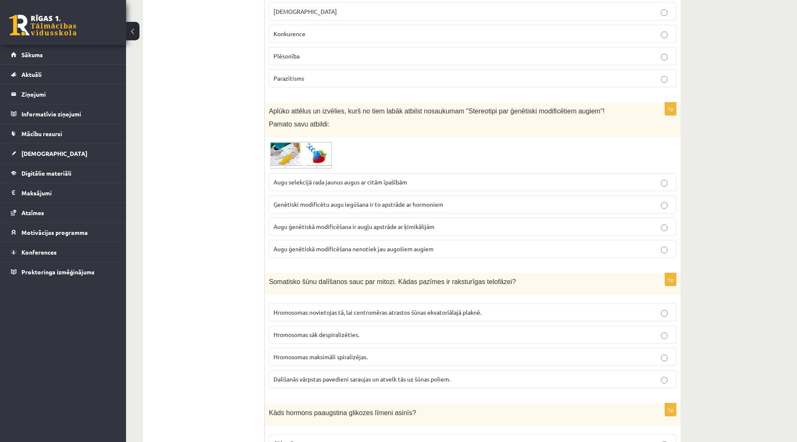
click at [320, 173] on label "Augu selekcijā rada jaunus augus ar citām īpašībām" at bounding box center [473, 182] width 408 height 18
click at [320, 154] on img at bounding box center [300, 156] width 63 height 28
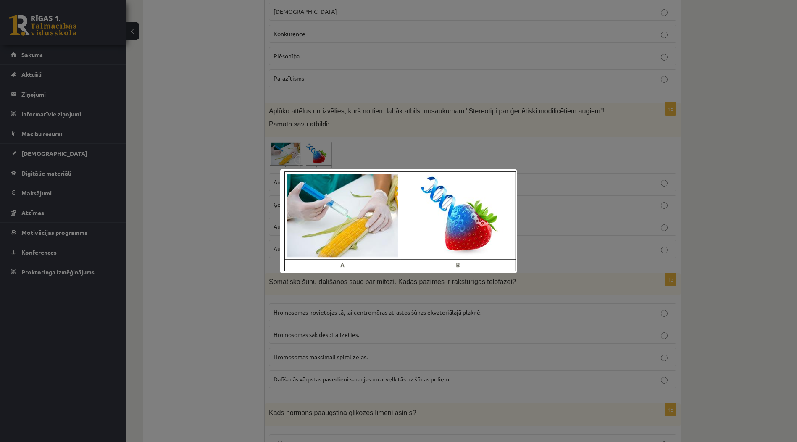
click at [485, 127] on div at bounding box center [398, 221] width 797 height 442
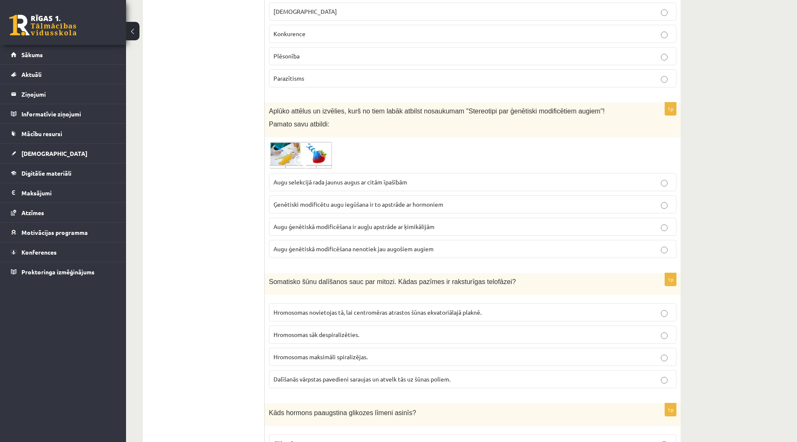
click at [475, 222] on p "Augu ģenētiskā modificēšana ir augļu apstrāde ar ķimikālijām" at bounding box center [473, 226] width 399 height 9
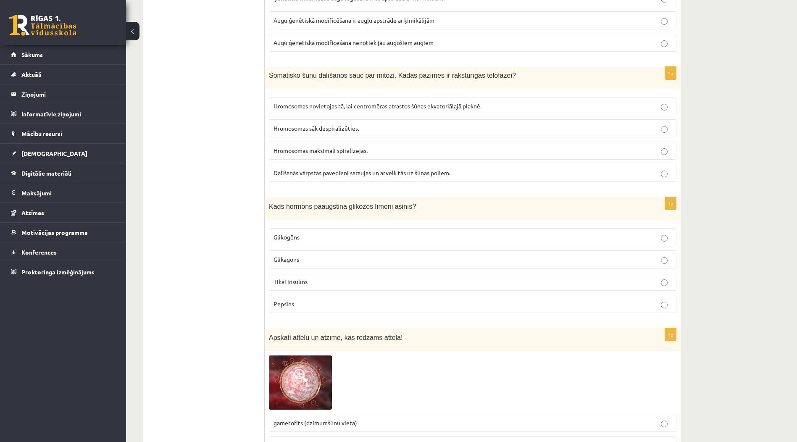
scroll to position [2995, 0]
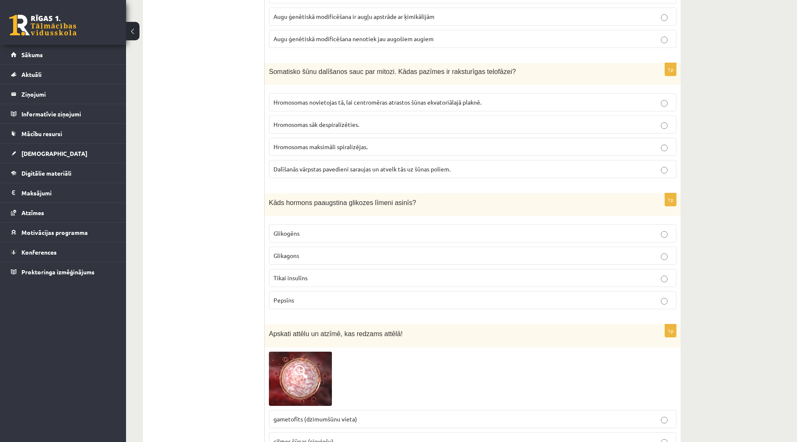
click at [349, 252] on p "Glikagons" at bounding box center [473, 255] width 399 height 9
click at [358, 122] on label "Hromosomas sāk despiralizēties." at bounding box center [473, 125] width 408 height 18
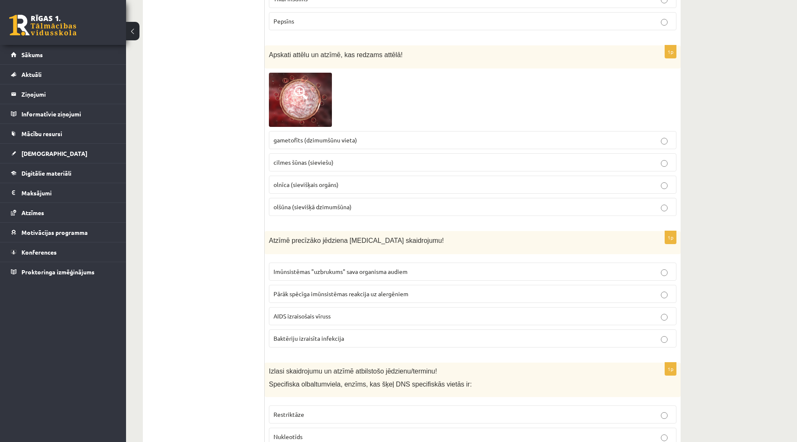
scroll to position [3289, 0]
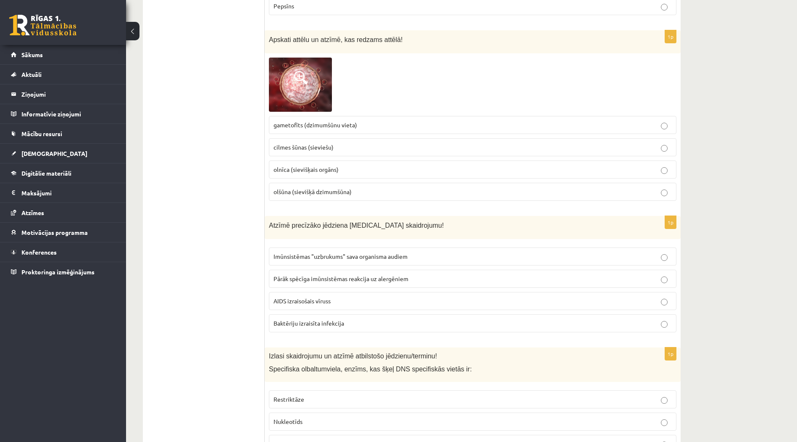
click at [313, 86] on img at bounding box center [300, 85] width 63 height 54
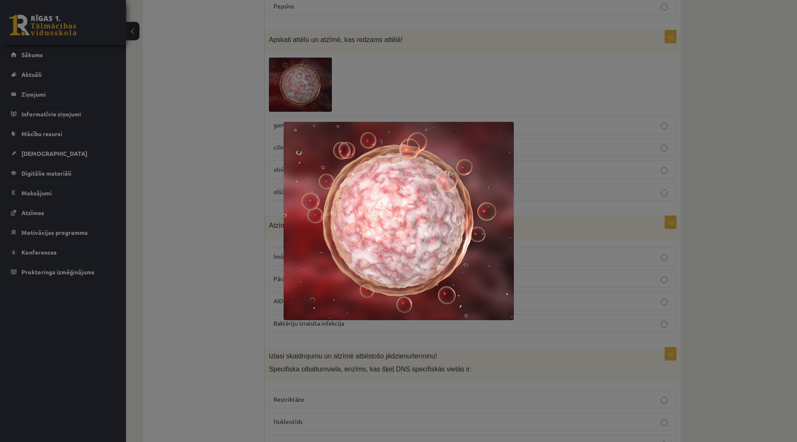
click at [599, 208] on div at bounding box center [398, 221] width 797 height 442
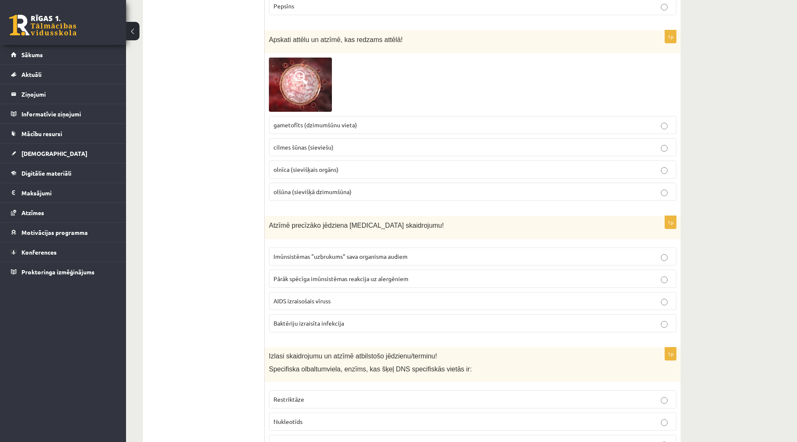
click at [364, 165] on p "olnīca (sievišķais orgāns)" at bounding box center [473, 169] width 399 height 9
click at [332, 188] on span "olšūna (sievišķā dzimumšūna)" at bounding box center [313, 192] width 78 height 8
click at [333, 166] on p "olnīca (sievišķais orgāns)" at bounding box center [473, 169] width 399 height 9
click at [333, 183] on label "olšūna (sievišķā dzimumšūna)" at bounding box center [473, 192] width 408 height 18
click at [347, 188] on span "olšūna (sievišķā dzimumšūna)" at bounding box center [313, 192] width 78 height 8
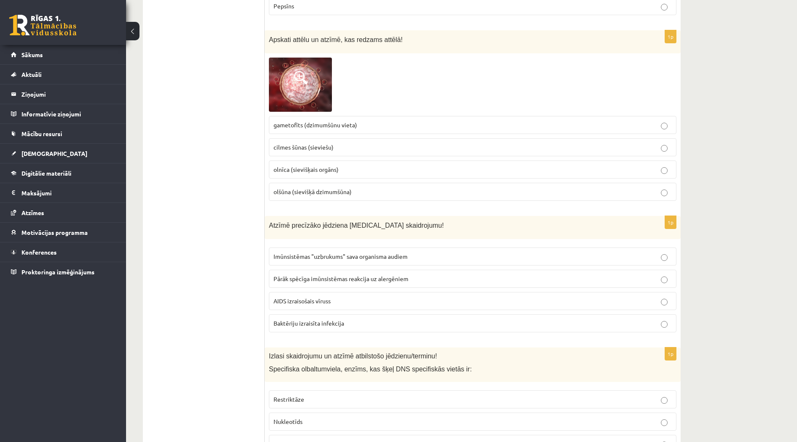
click at [297, 81] on img at bounding box center [300, 85] width 63 height 54
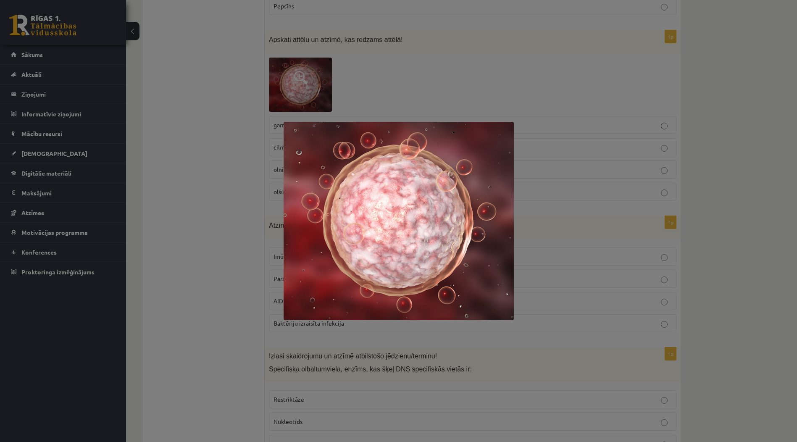
click at [531, 195] on div at bounding box center [398, 221] width 797 height 442
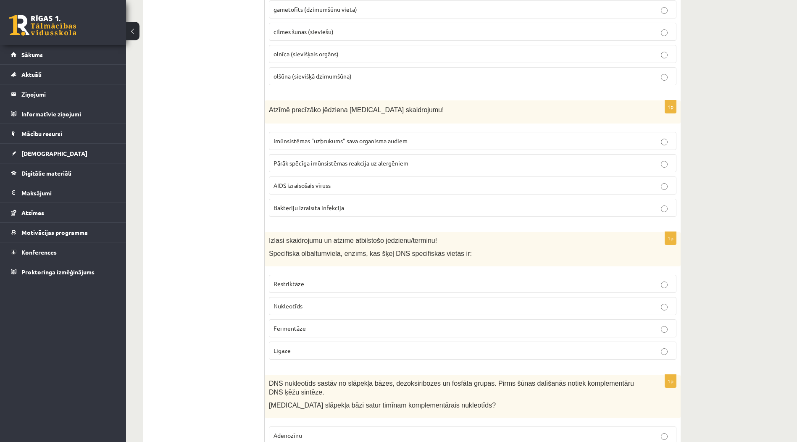
scroll to position [3457, 0]
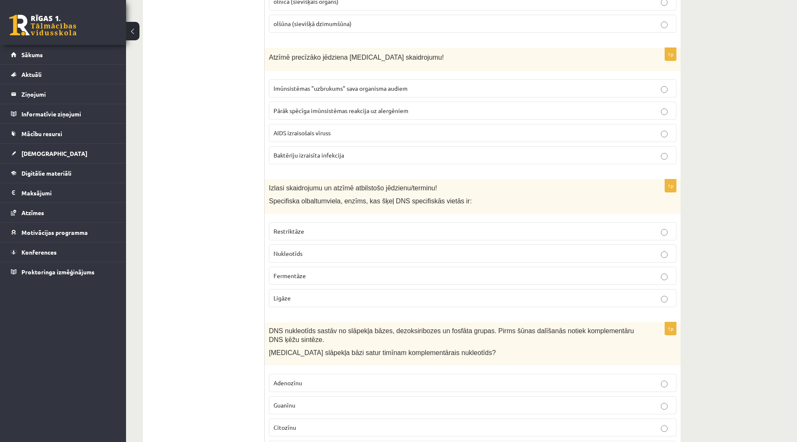
click at [505, 129] on p "AIDS izraisošais vīruss" at bounding box center [473, 133] width 399 height 9
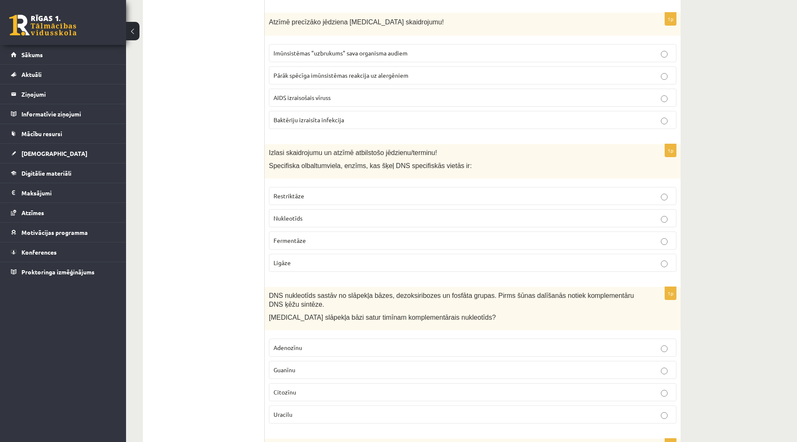
scroll to position [3541, 0]
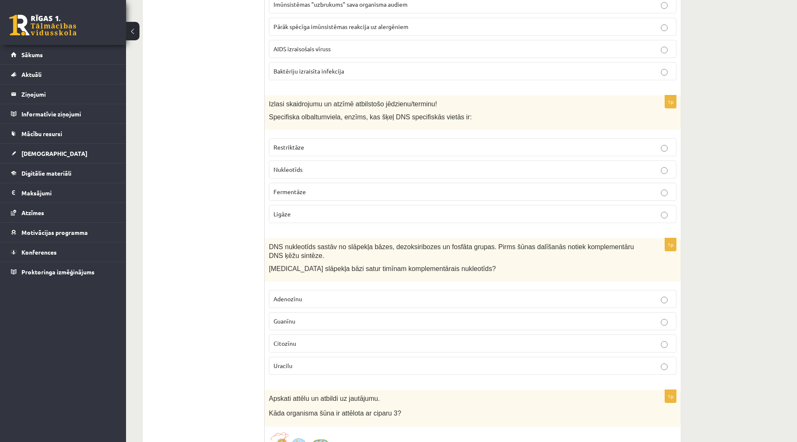
click at [388, 143] on p "Restriktāze" at bounding box center [473, 147] width 399 height 9
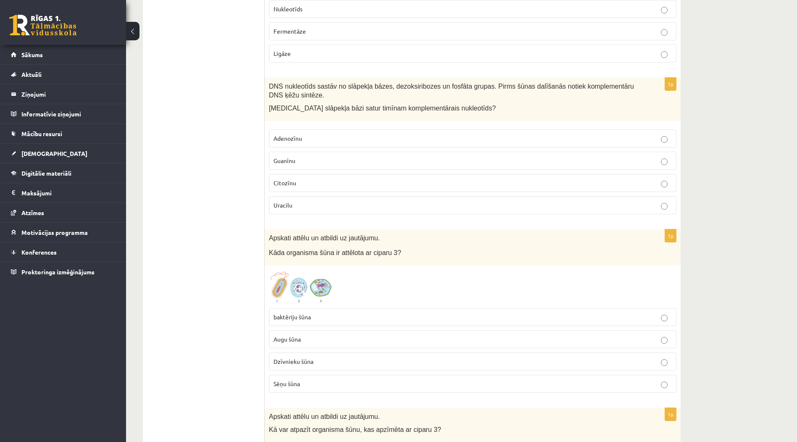
scroll to position [3667, 0]
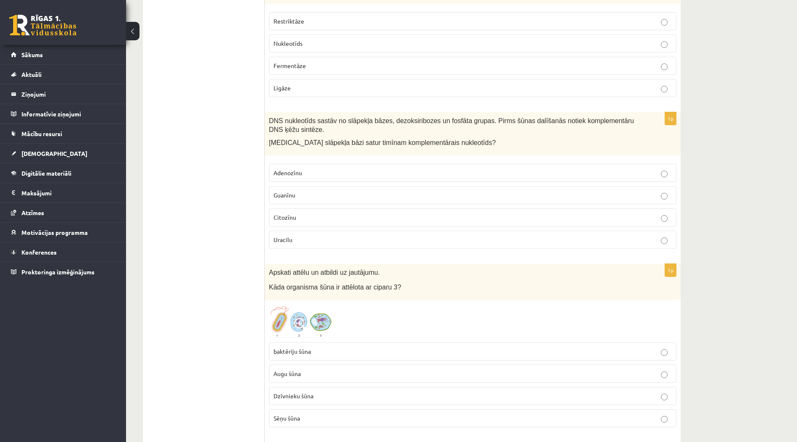
click at [376, 191] on p "Guanīnu" at bounding box center [473, 195] width 399 height 9
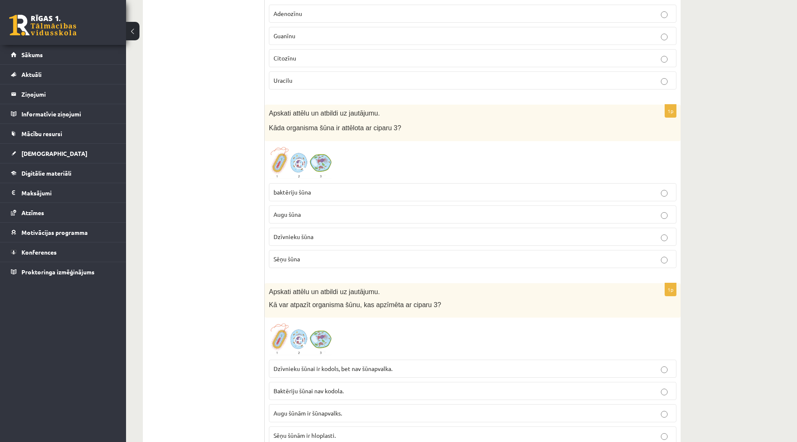
scroll to position [3835, 0]
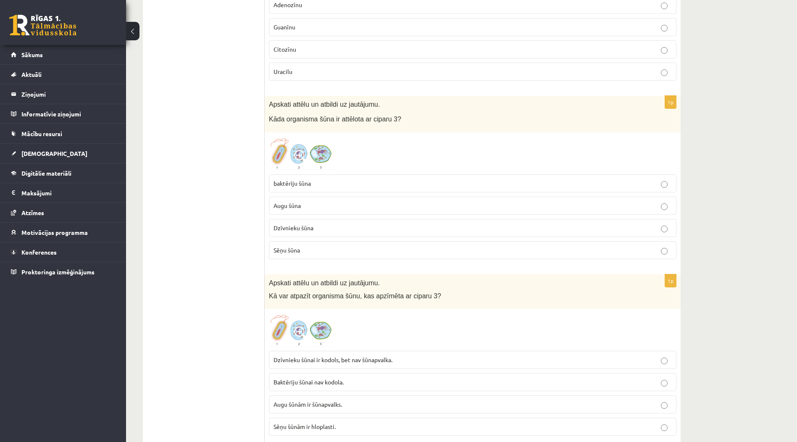
click at [323, 149] on img at bounding box center [300, 154] width 63 height 34
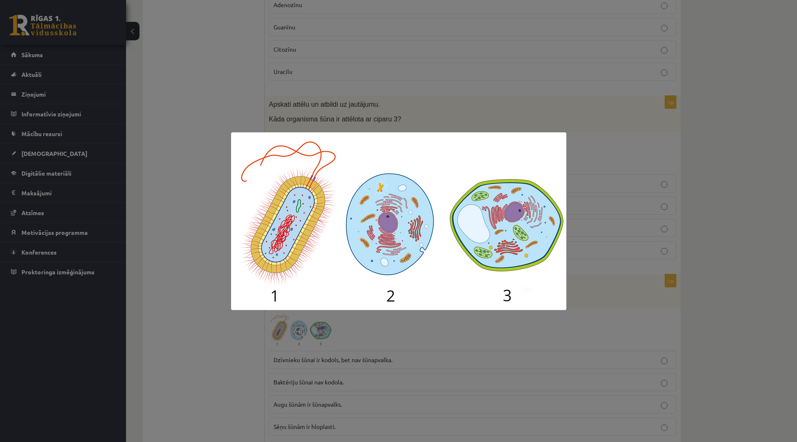
click at [621, 236] on div at bounding box center [398, 221] width 797 height 442
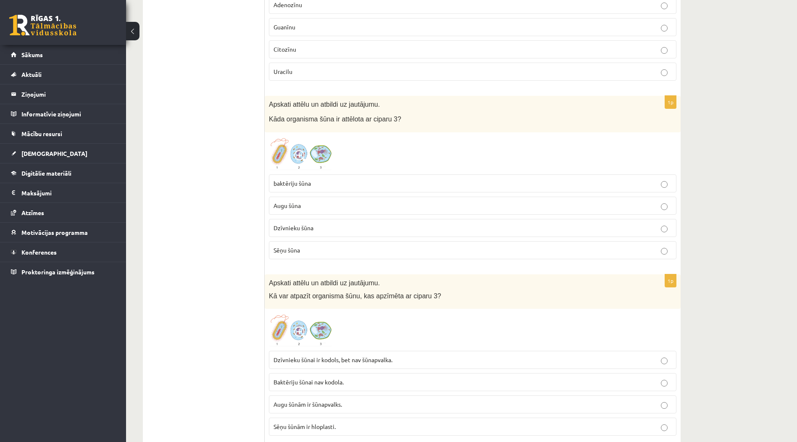
click at [334, 151] on div at bounding box center [473, 154] width 408 height 34
click at [331, 150] on img at bounding box center [300, 154] width 63 height 34
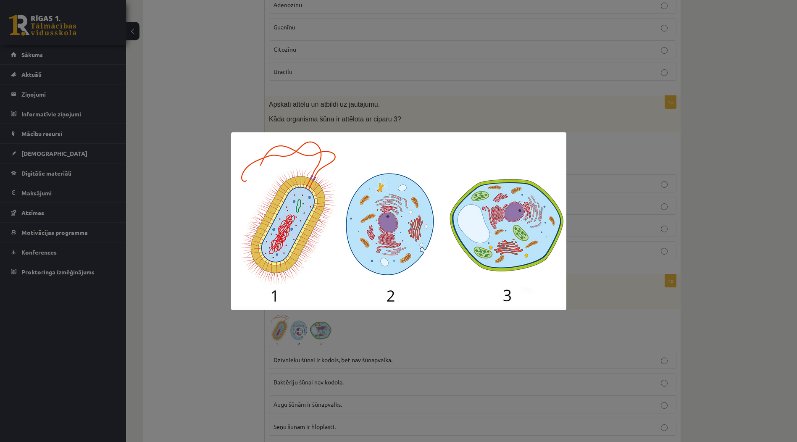
click at [583, 227] on div at bounding box center [398, 221] width 797 height 442
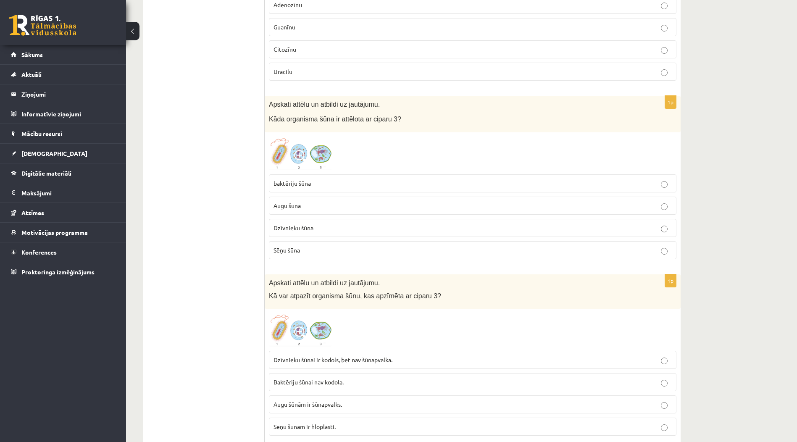
click at [415, 179] on p "baktēriju šūna" at bounding box center [473, 183] width 399 height 9
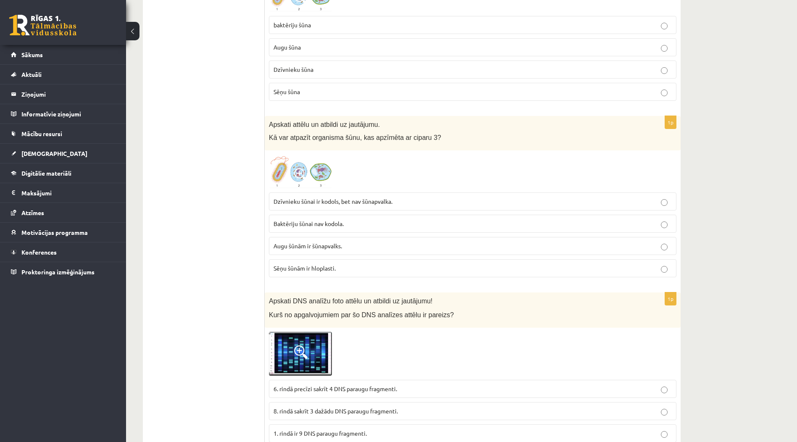
scroll to position [4003, 0]
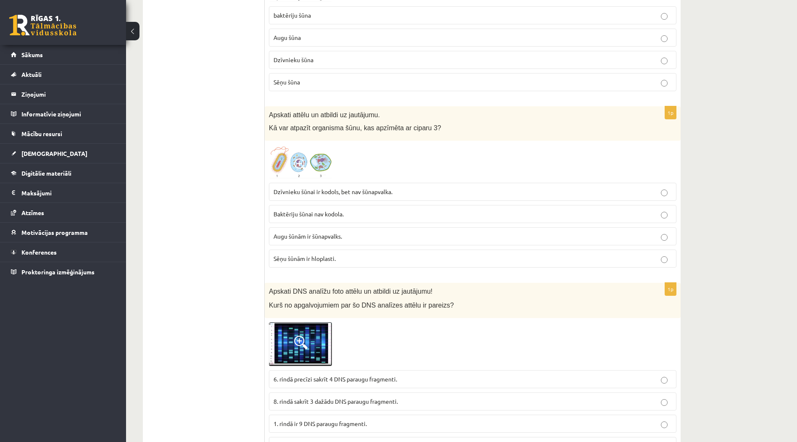
click at [313, 160] on img at bounding box center [300, 162] width 63 height 34
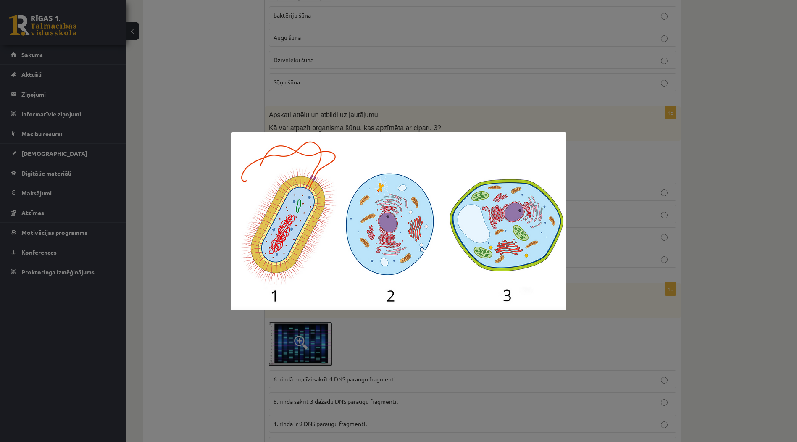
click at [642, 245] on div at bounding box center [398, 221] width 797 height 442
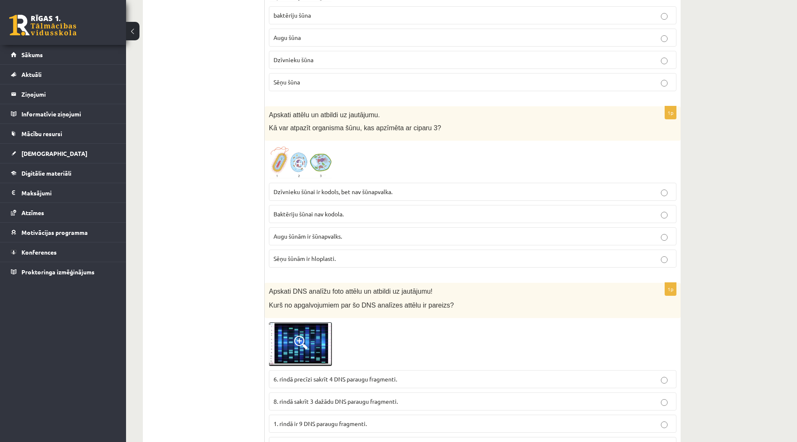
click at [356, 232] on p "Augu šūnām ir šūnapvalks." at bounding box center [473, 236] width 399 height 9
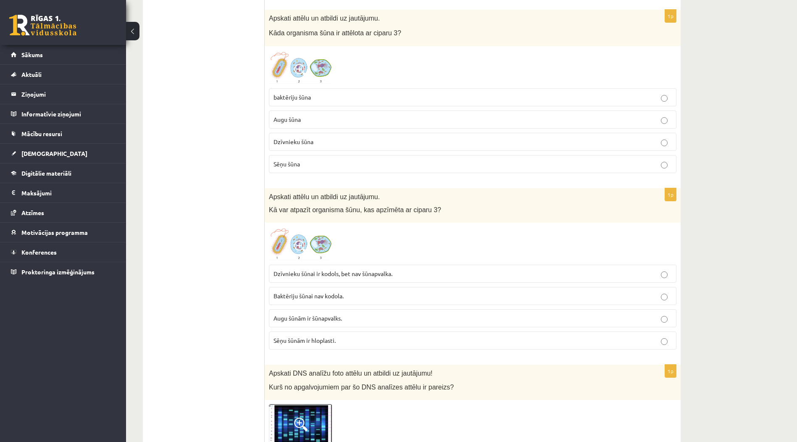
scroll to position [3919, 0]
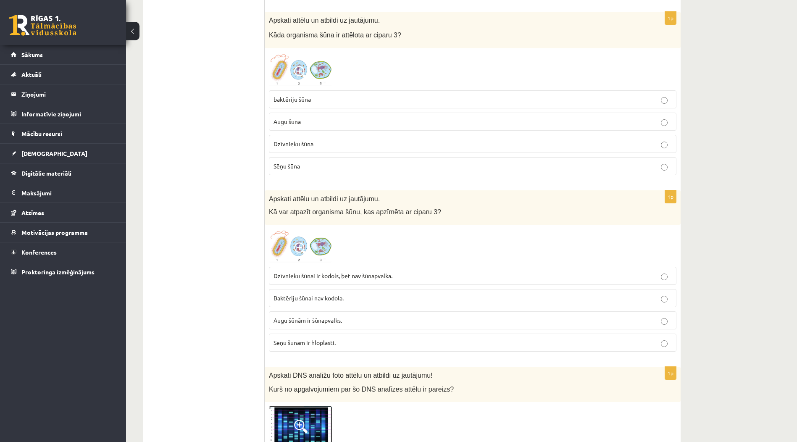
click at [360, 117] on p "Augu šūna" at bounding box center [473, 121] width 399 height 9
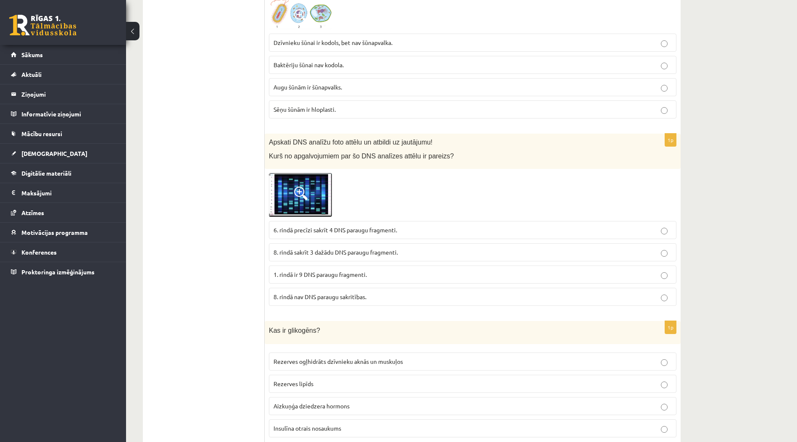
scroll to position [4172, 0]
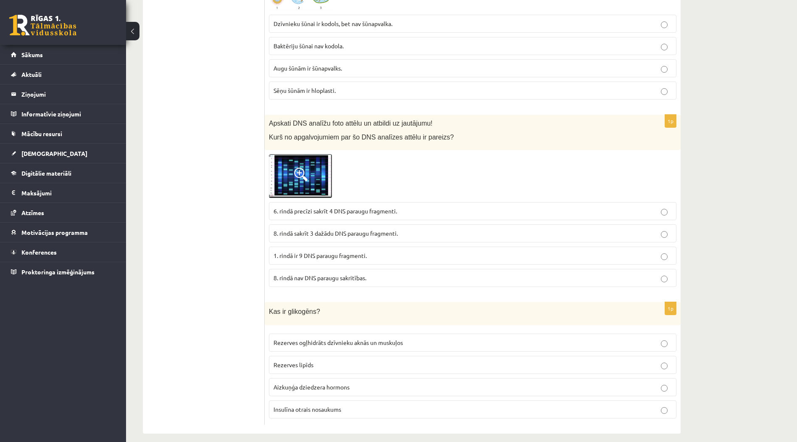
click at [310, 165] on img at bounding box center [300, 176] width 63 height 44
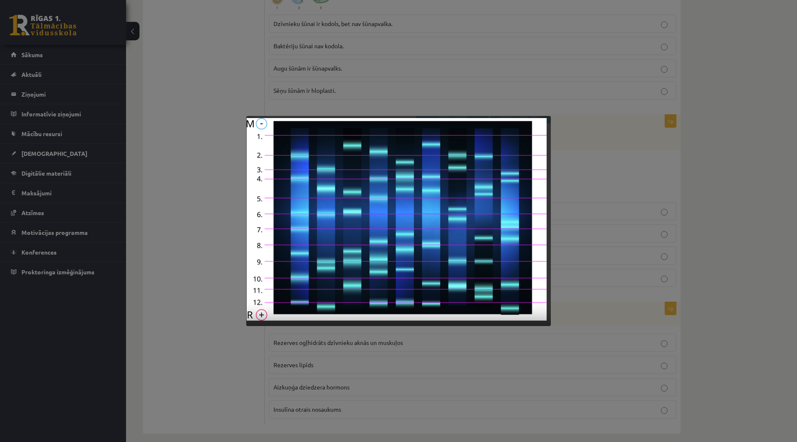
click at [701, 239] on div at bounding box center [398, 221] width 797 height 442
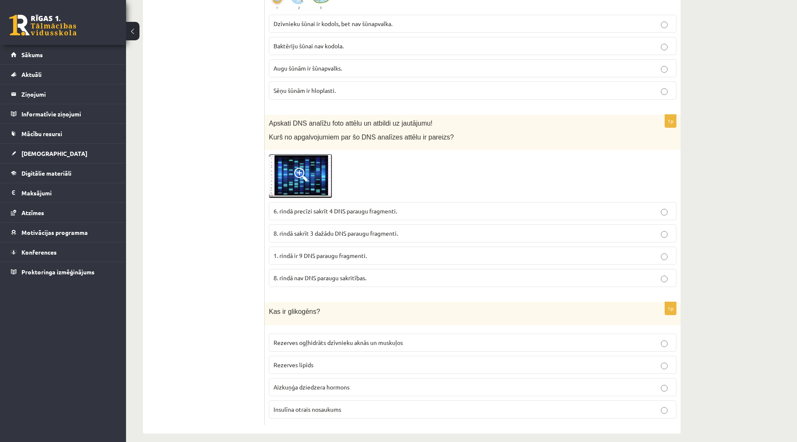
click at [321, 167] on img at bounding box center [300, 176] width 63 height 44
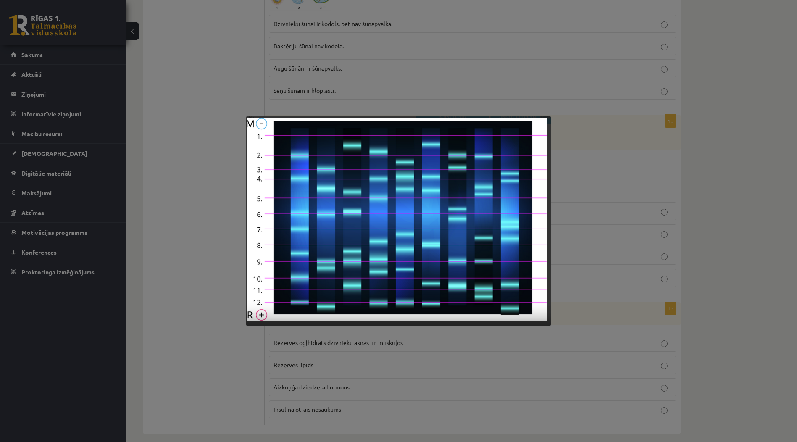
click at [581, 106] on div at bounding box center [398, 221] width 797 height 442
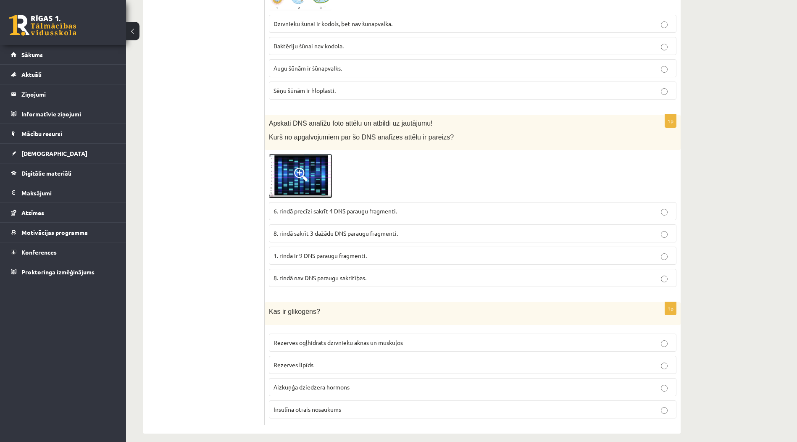
click at [436, 231] on label "8. rindā sakrīt 3 dažādu DNS paraugu fragmenti." at bounding box center [473, 233] width 408 height 18
click at [434, 251] on p "1. rindā ir 9 DNS paraugu fragmenti." at bounding box center [473, 255] width 399 height 9
click at [437, 229] on p "8. rindā sakrīt 3 dažādu DNS paraugu fragmenti." at bounding box center [473, 233] width 399 height 9
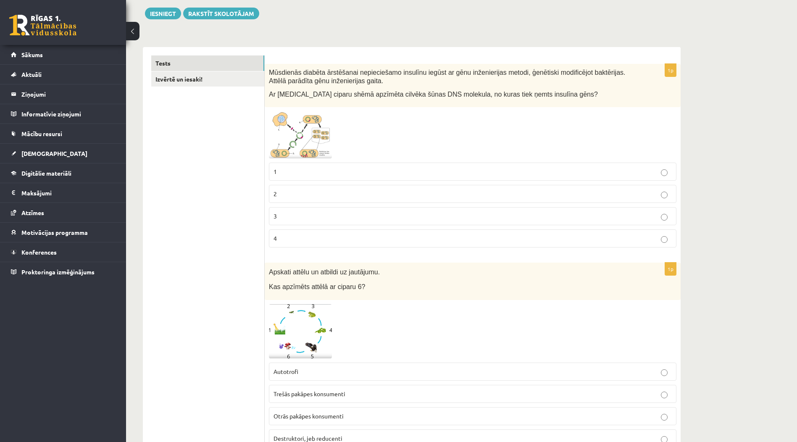
scroll to position [0, 0]
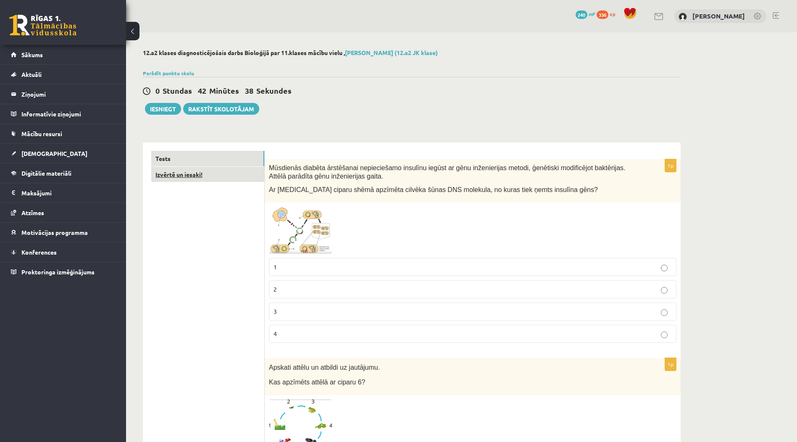
click at [248, 178] on link "Izvērtē un iesaki!" at bounding box center [207, 175] width 113 height 16
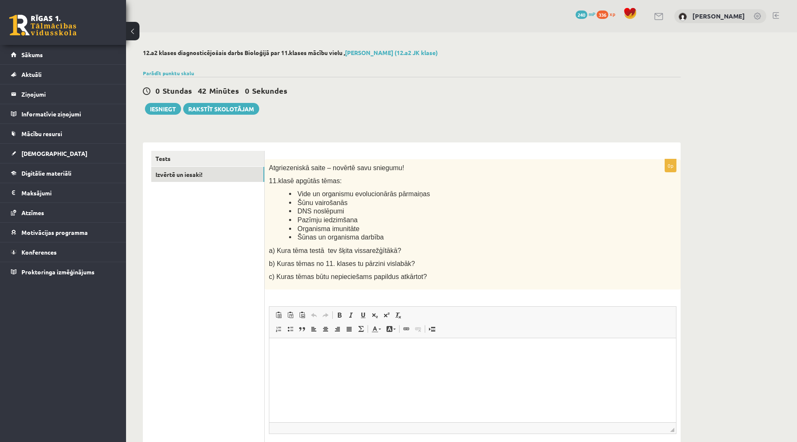
click at [291, 351] on p "Визуальный текстовый редактор, wiswyg-editor-user-answer-47024924179580" at bounding box center [473, 351] width 390 height 9
drag, startPoint x: 346, startPoint y: 251, endPoint x: 385, endPoint y: 250, distance: 38.7
click at [385, 250] on span "a) Kura tēma testā tev šķita vissarežģītākā?" at bounding box center [335, 250] width 132 height 7
copy span "vissarežģītākā"
click at [300, 356] on html "**" at bounding box center [472, 351] width 407 height 26
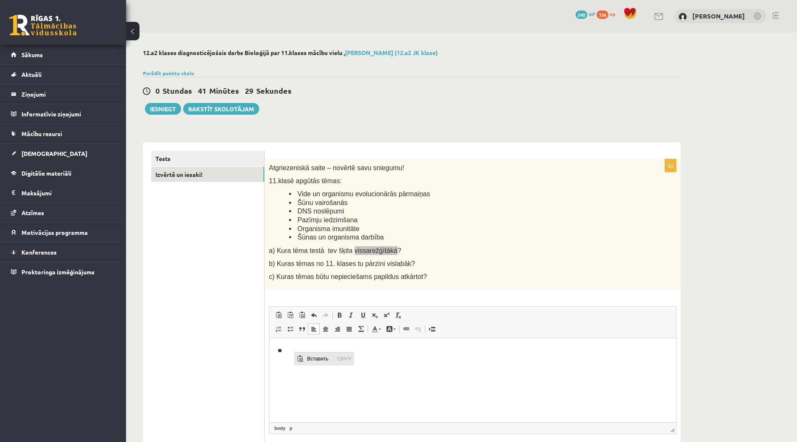
click at [318, 359] on span "Вставить" at bounding box center [320, 359] width 30 height 12
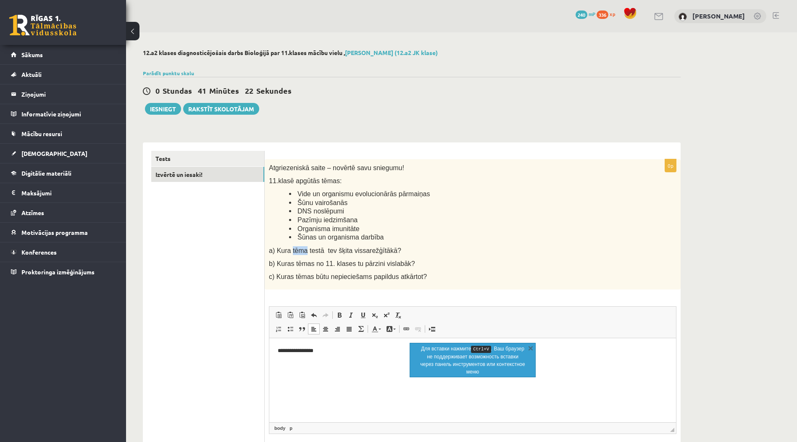
drag, startPoint x: 290, startPoint y: 251, endPoint x: 304, endPoint y: 250, distance: 13.1
click at [304, 250] on span "a) Kura tēma testā tev šķita vissarežģītākā?" at bounding box center [335, 250] width 132 height 7
copy span "tēma"
click at [347, 359] on html "**********" at bounding box center [472, 351] width 407 height 26
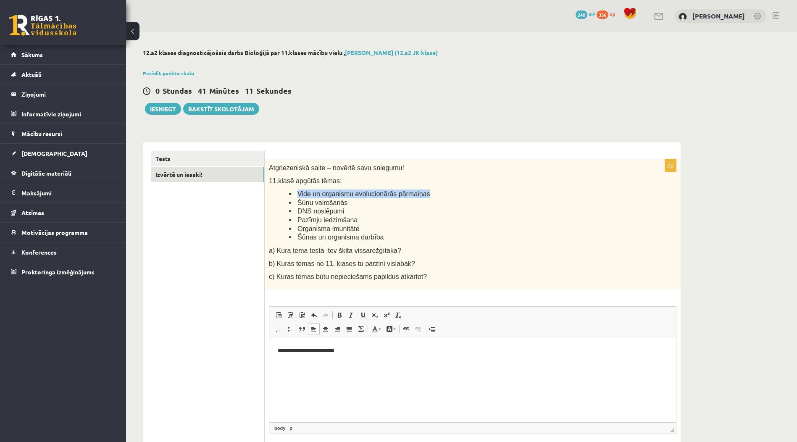
drag, startPoint x: 297, startPoint y: 194, endPoint x: 417, endPoint y: 195, distance: 120.2
click at [417, 195] on li "Vide un organismu evolucionārās pārmaiņas" at bounding box center [462, 194] width 346 height 9
copy span "Vide un organismu evolucionārās pārmaiņas"
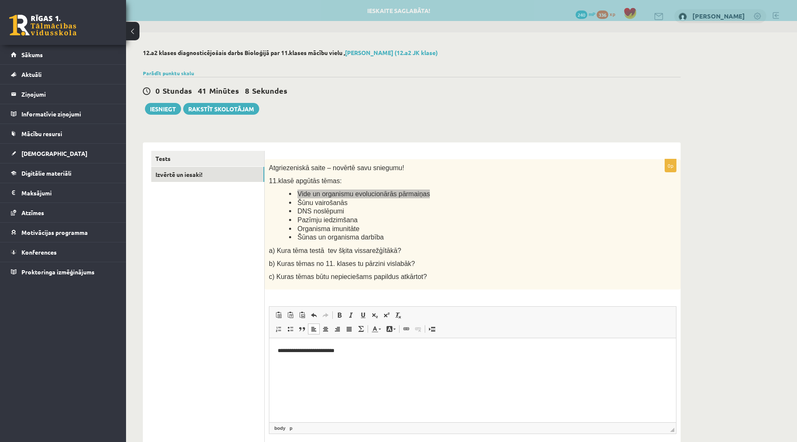
click at [367, 343] on html "**********" at bounding box center [472, 351] width 407 height 26
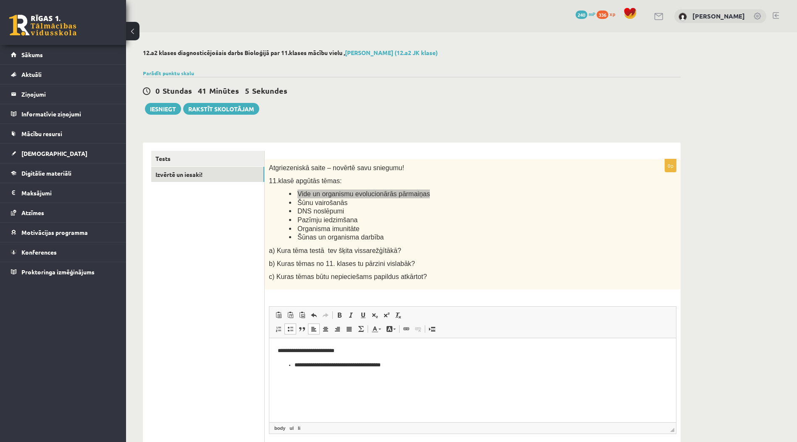
click at [297, 364] on li "**********" at bounding box center [473, 365] width 356 height 9
click at [296, 364] on li "**********" at bounding box center [473, 365] width 356 height 9
click at [481, 356] on html "**********" at bounding box center [472, 351] width 407 height 26
click at [409, 314] on span "Вставить Комбинация клавиш Ctrl+V Вставить только текст Комбинация клавиш Ctrl+…" at bounding box center [473, 316] width 400 height 14
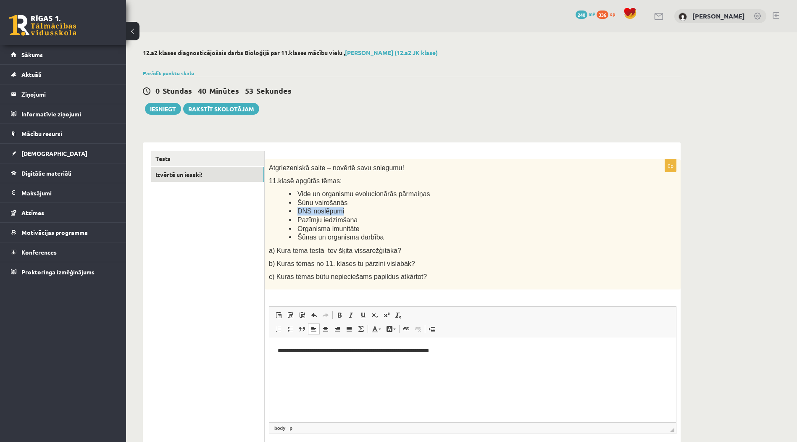
drag, startPoint x: 333, startPoint y: 212, endPoint x: 298, endPoint y: 210, distance: 35.8
click at [298, 210] on li "DNS noslēpumi" at bounding box center [462, 211] width 346 height 9
drag, startPoint x: 298, startPoint y: 210, endPoint x: 328, endPoint y: 212, distance: 30.7
copy span "DNS noslēpumi"
click at [473, 353] on p "**********" at bounding box center [473, 351] width 390 height 9
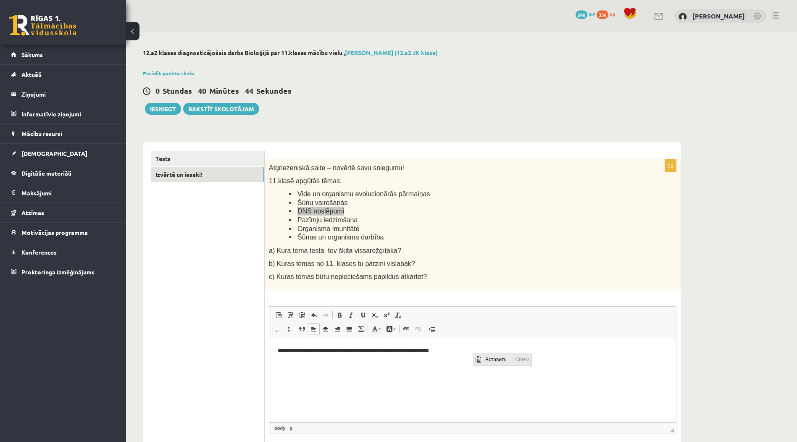
click at [489, 360] on span "Вставить" at bounding box center [498, 360] width 30 height 12
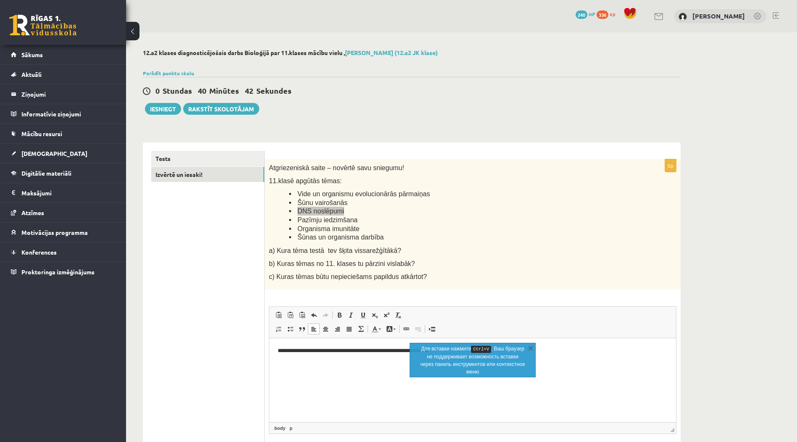
click at [415, 364] on html "**********" at bounding box center [472, 351] width 407 height 26
click at [528, 348] on link "X" at bounding box center [531, 348] width 8 height 8
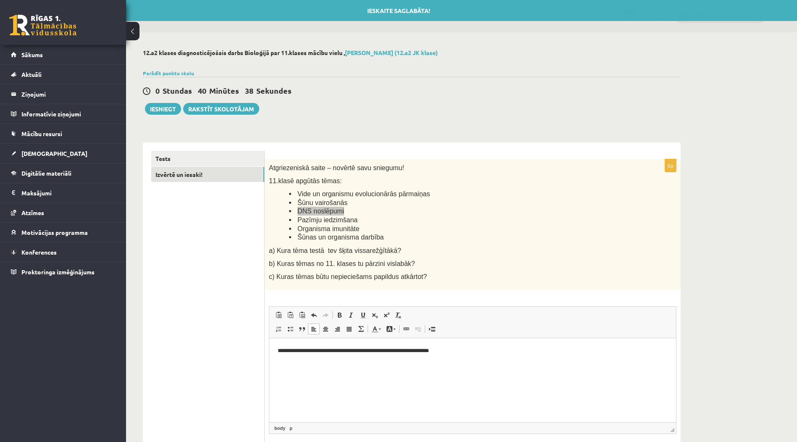
click at [481, 356] on html "**********" at bounding box center [472, 351] width 407 height 26
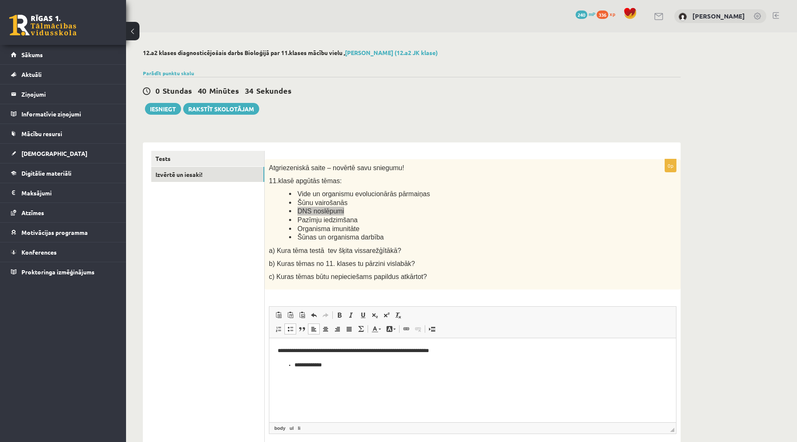
click at [295, 365] on li "**********" at bounding box center [473, 365] width 356 height 9
click at [520, 357] on html "**********" at bounding box center [472, 351] width 407 height 26
click at [286, 355] on p "**********" at bounding box center [473, 351] width 390 height 9
click at [538, 350] on p "**********" at bounding box center [473, 351] width 390 height 9
drag, startPoint x: 440, startPoint y: 360, endPoint x: 422, endPoint y: 352, distance: 19.9
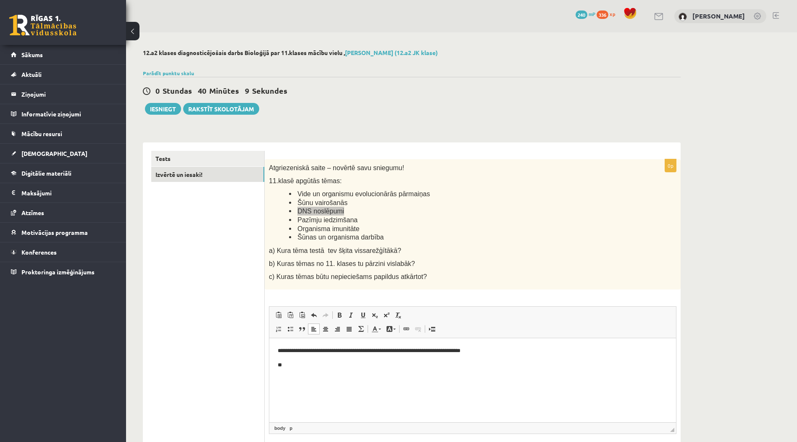
click at [437, 358] on body "**********" at bounding box center [473, 358] width 390 height 23
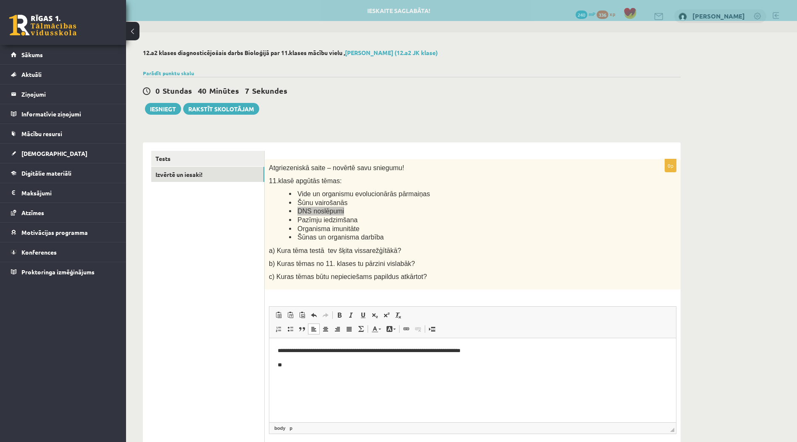
click at [356, 366] on p "**" at bounding box center [473, 365] width 390 height 9
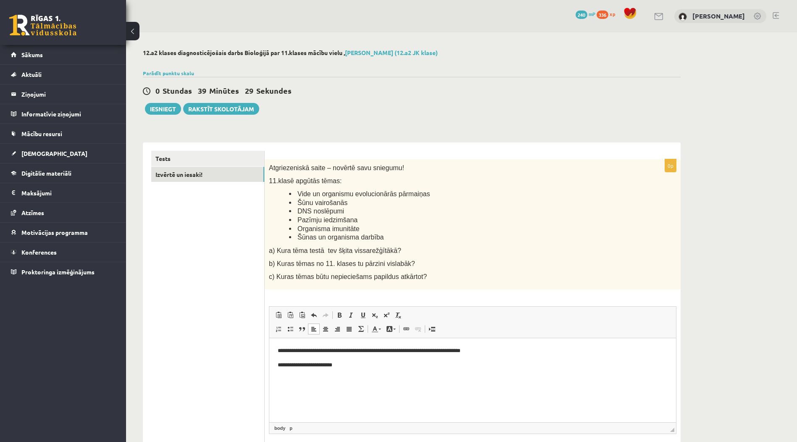
drag, startPoint x: 379, startPoint y: 279, endPoint x: 372, endPoint y: 280, distance: 7.6
click at [380, 278] on span "c) Kuras tēmas būtu nepieciešams papildus atkārtot?" at bounding box center [348, 276] width 158 height 7
drag, startPoint x: 296, startPoint y: 230, endPoint x: 354, endPoint y: 226, distance: 58.1
click at [354, 226] on li "Organisma imunitāte" at bounding box center [462, 228] width 346 height 9
drag, startPoint x: 354, startPoint y: 226, endPoint x: 349, endPoint y: 228, distance: 5.5
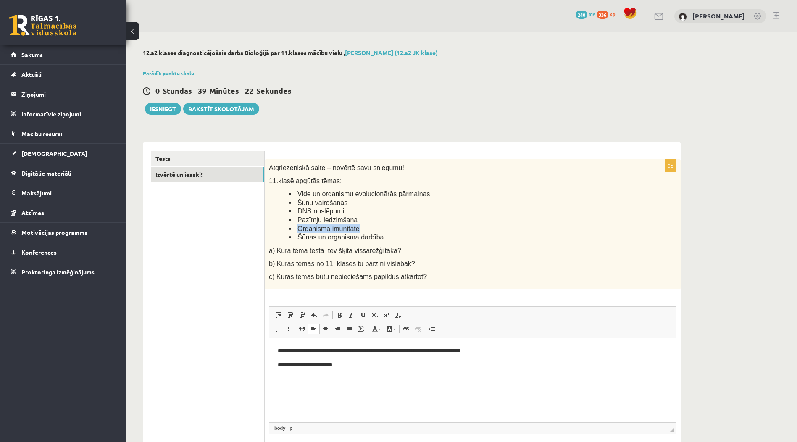
copy span "Organisma imunitāte"
click at [418, 367] on p "**********" at bounding box center [473, 365] width 390 height 9
click at [369, 365] on p "**********" at bounding box center [473, 365] width 390 height 9
click at [299, 379] on li "**********" at bounding box center [473, 379] width 356 height 9
click at [296, 378] on li "**********" at bounding box center [473, 379] width 356 height 9
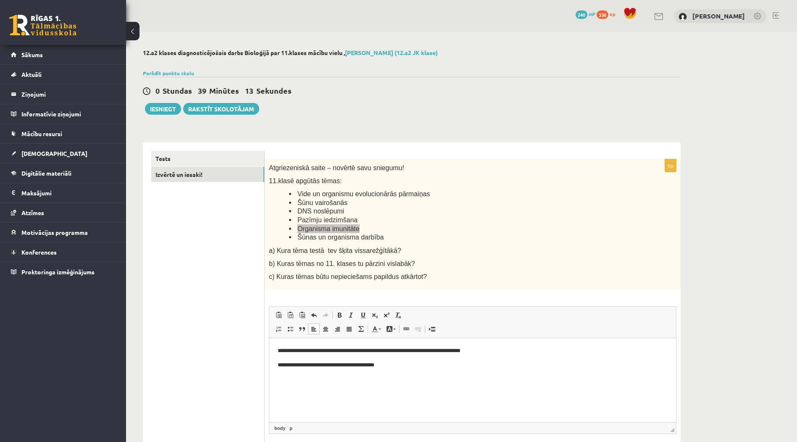
click at [407, 372] on html "**********" at bounding box center [472, 358] width 407 height 40
click at [322, 380] on p "**********" at bounding box center [473, 379] width 390 height 9
click at [369, 378] on p "**********" at bounding box center [473, 379] width 390 height 9
click at [226, 154] on link "Tests" at bounding box center [207, 159] width 113 height 16
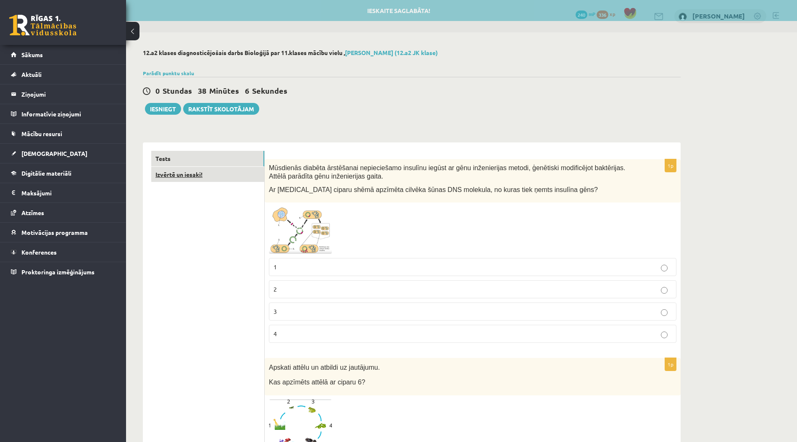
click at [195, 168] on link "Izvērtē un iesaki!" at bounding box center [207, 175] width 113 height 16
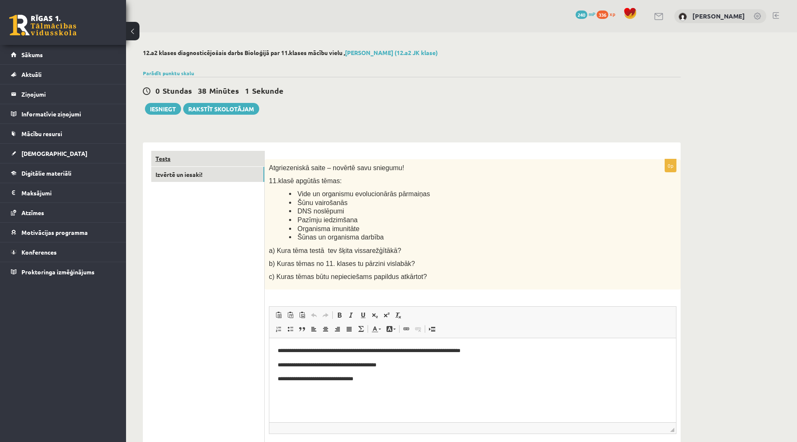
click at [231, 160] on link "Tests" at bounding box center [207, 159] width 113 height 16
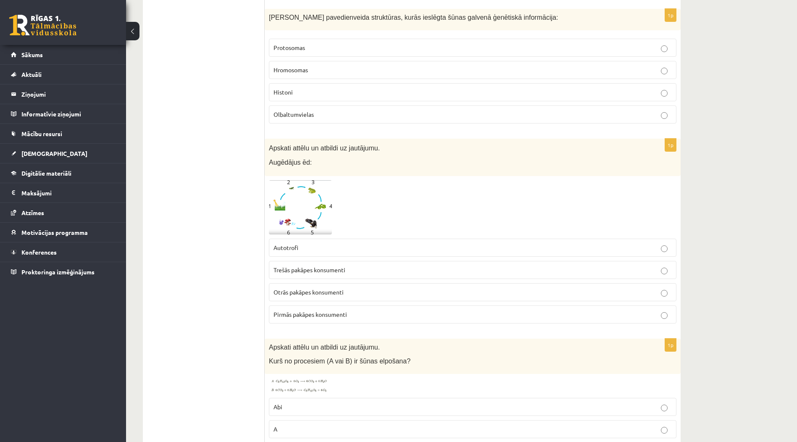
scroll to position [841, 0]
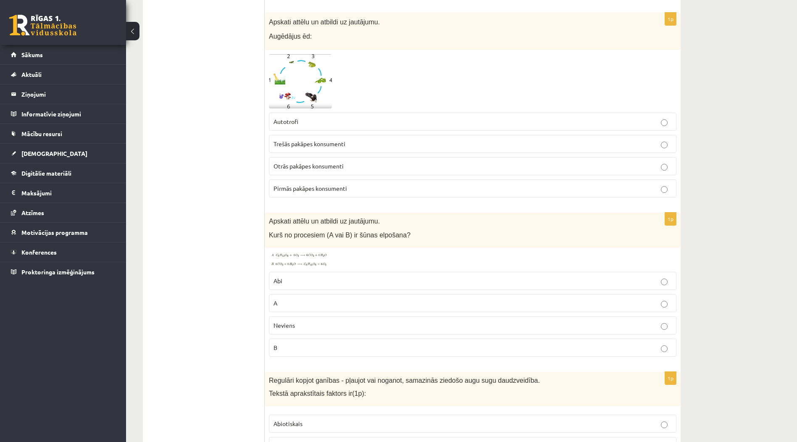
click at [402, 343] on p "B" at bounding box center [473, 347] width 399 height 9
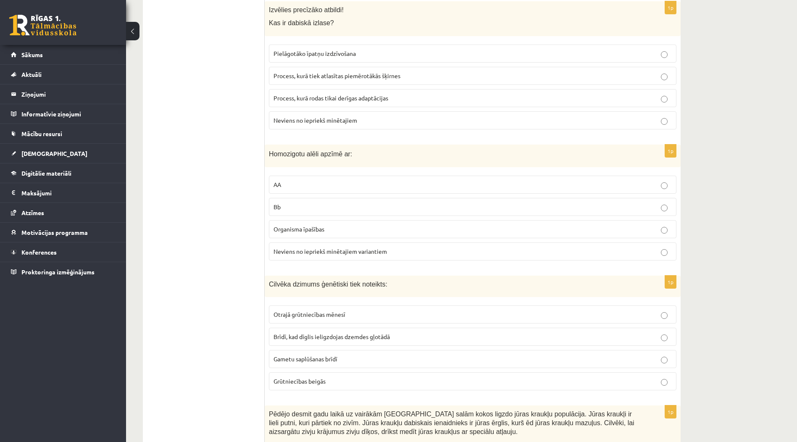
scroll to position [2060, 0]
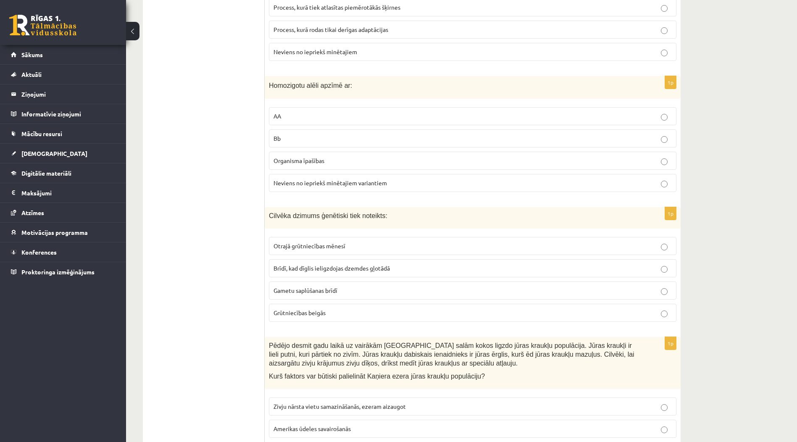
click at [404, 264] on p "Brīdī, kad dīglis ieligzdojas dzemdes gļotādā" at bounding box center [473, 268] width 399 height 9
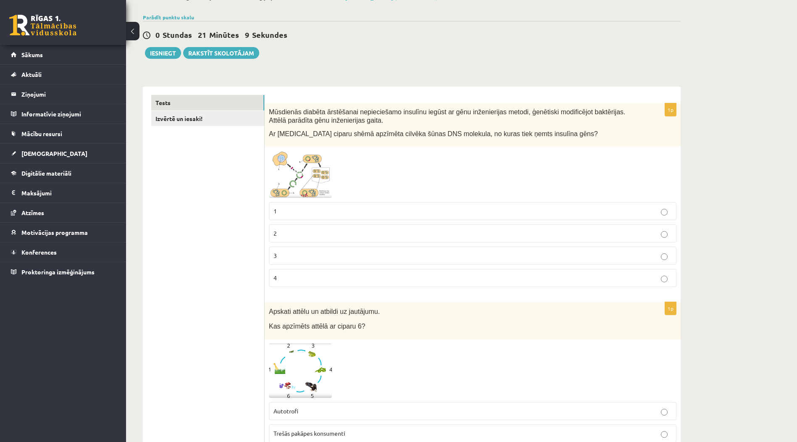
scroll to position [0, 0]
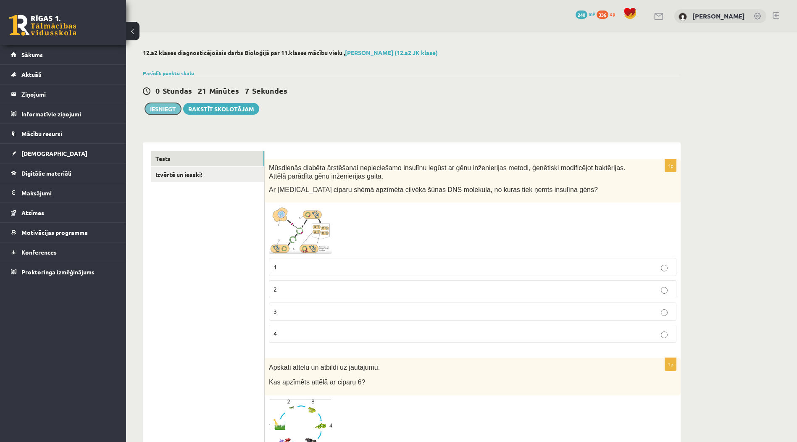
click at [170, 112] on button "Iesniegt" at bounding box center [163, 109] width 36 height 12
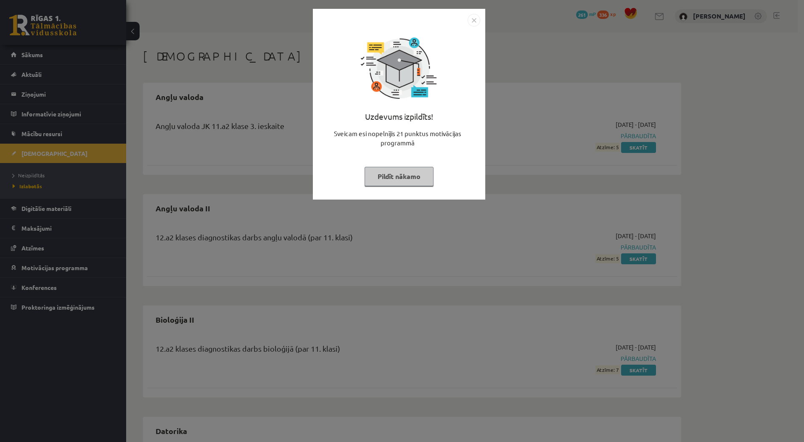
click at [408, 177] on button "Pildīt nākamo" at bounding box center [398, 176] width 69 height 19
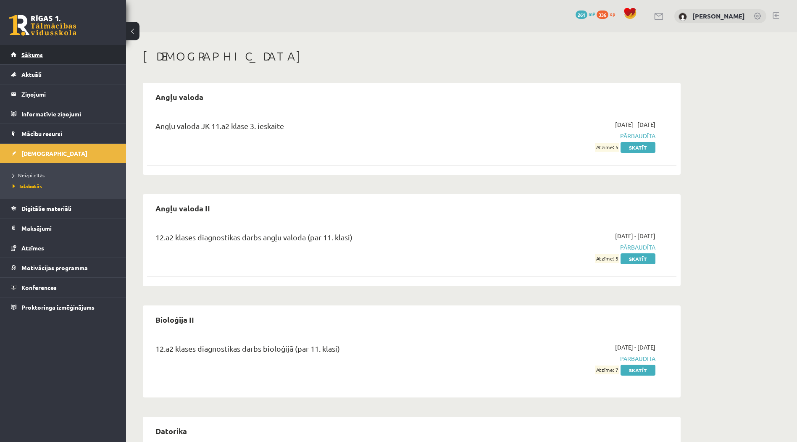
click at [70, 54] on link "Sākums" at bounding box center [63, 54] width 105 height 19
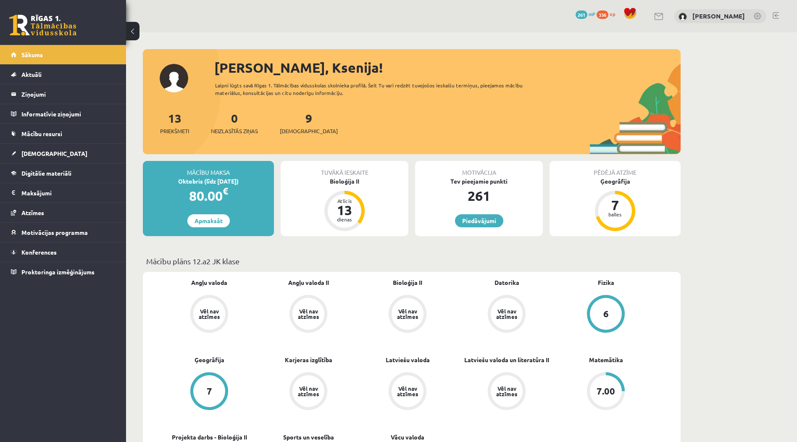
click at [773, 21] on div "0 Dāvanas 261 mP 336 xp [PERSON_NAME]" at bounding box center [461, 16] width 671 height 32
click at [774, 15] on link at bounding box center [776, 15] width 6 height 7
